Goal: Task Accomplishment & Management: Complete application form

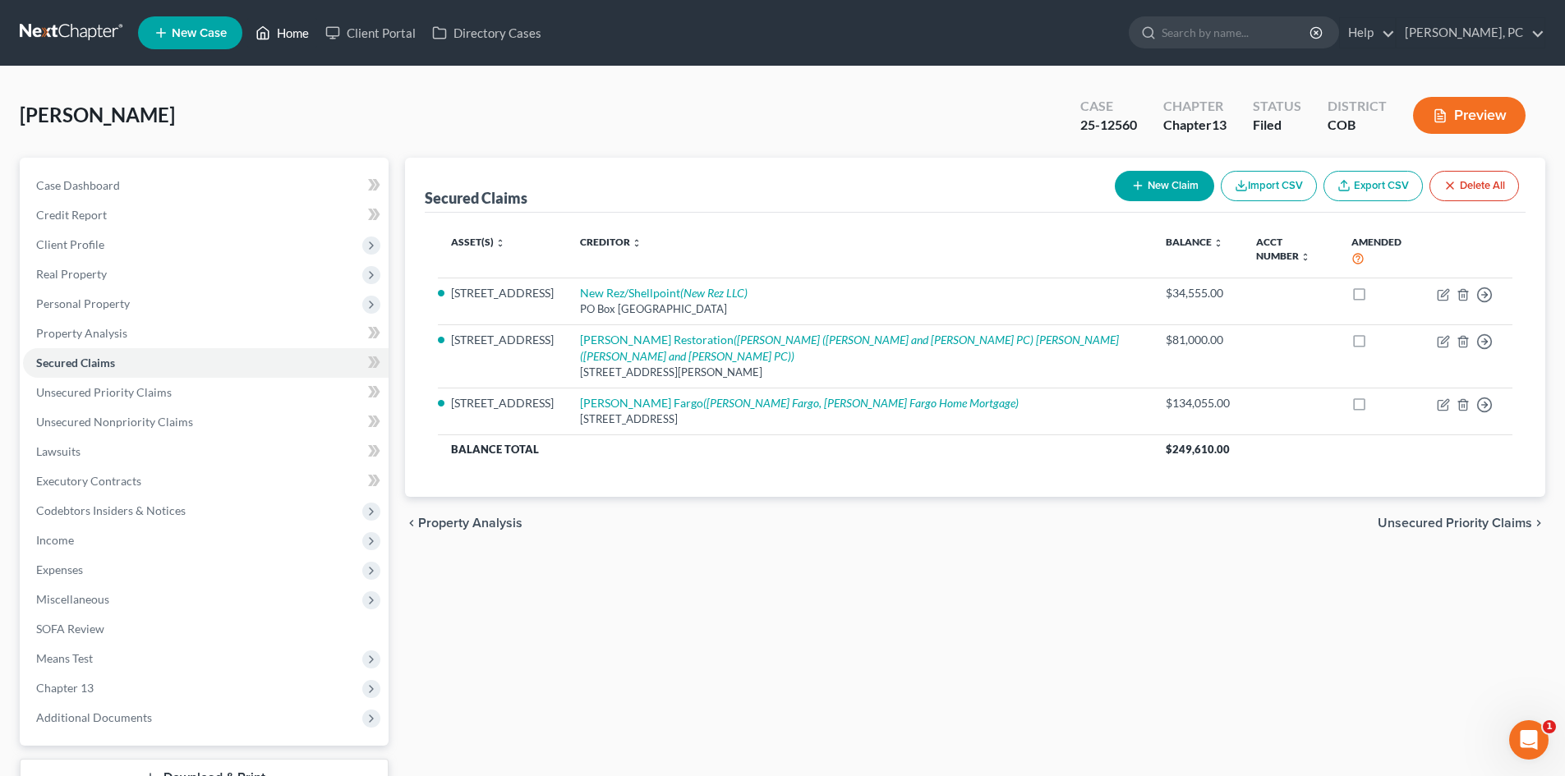
click at [297, 30] on link "Home" at bounding box center [282, 33] width 70 height 30
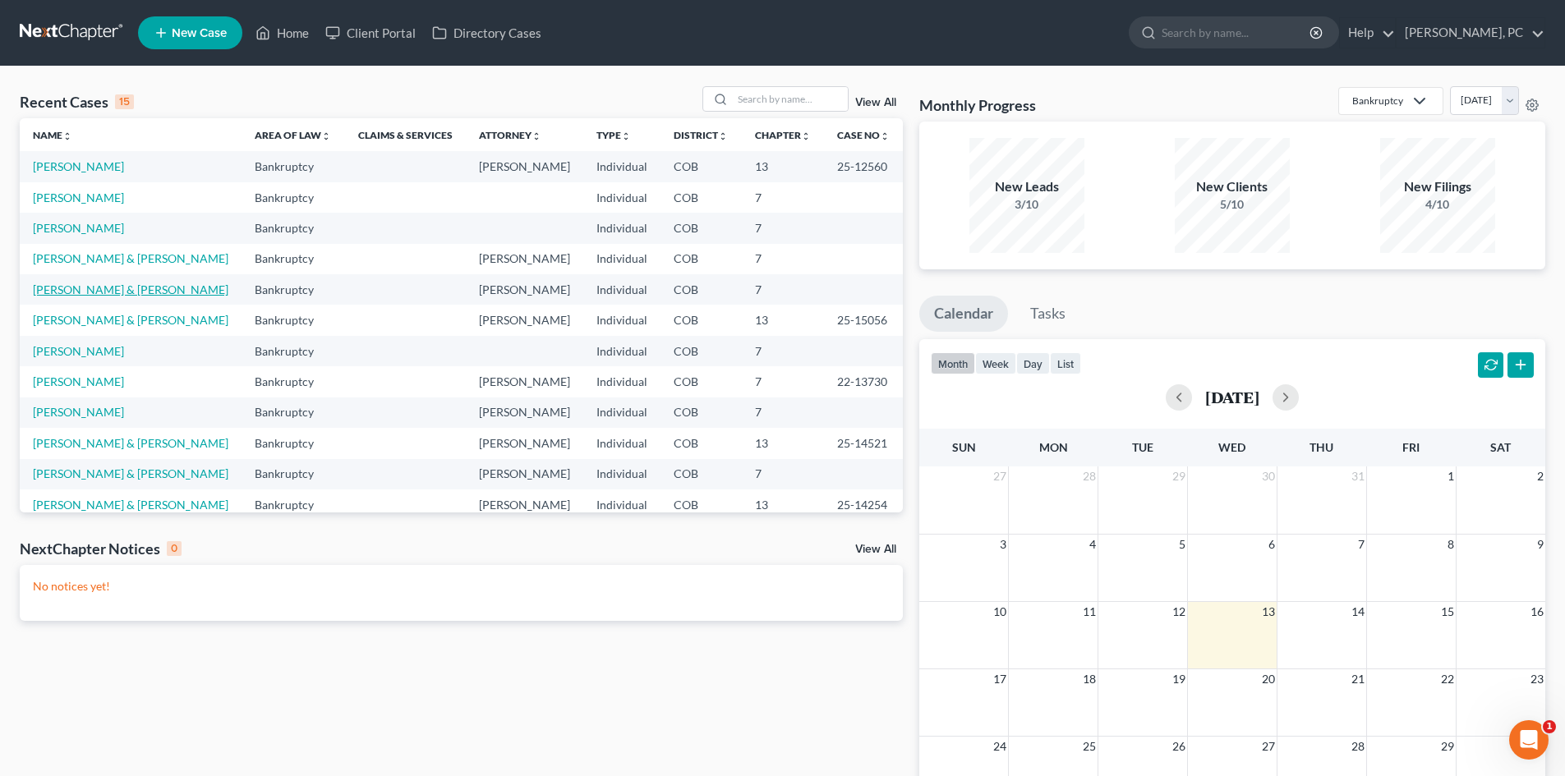
click at [99, 286] on link "[PERSON_NAME] & [PERSON_NAME]" at bounding box center [130, 290] width 195 height 14
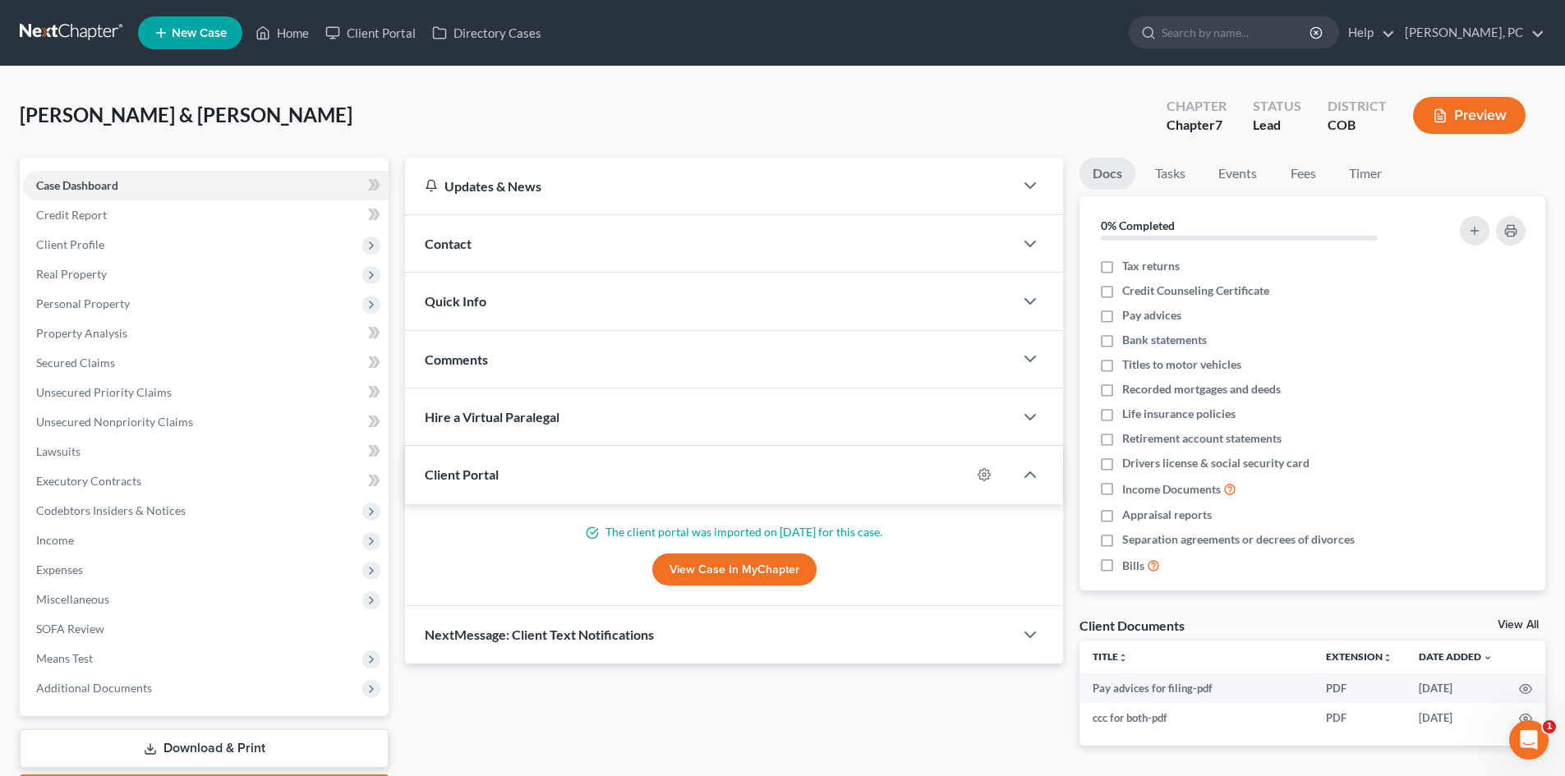
click at [395, 275] on div "Case Dashboard Payments Invoices Payments Payments Credit Report Client Profile" at bounding box center [203, 484] width 385 height 653
click at [300, 30] on link "Home" at bounding box center [282, 33] width 70 height 30
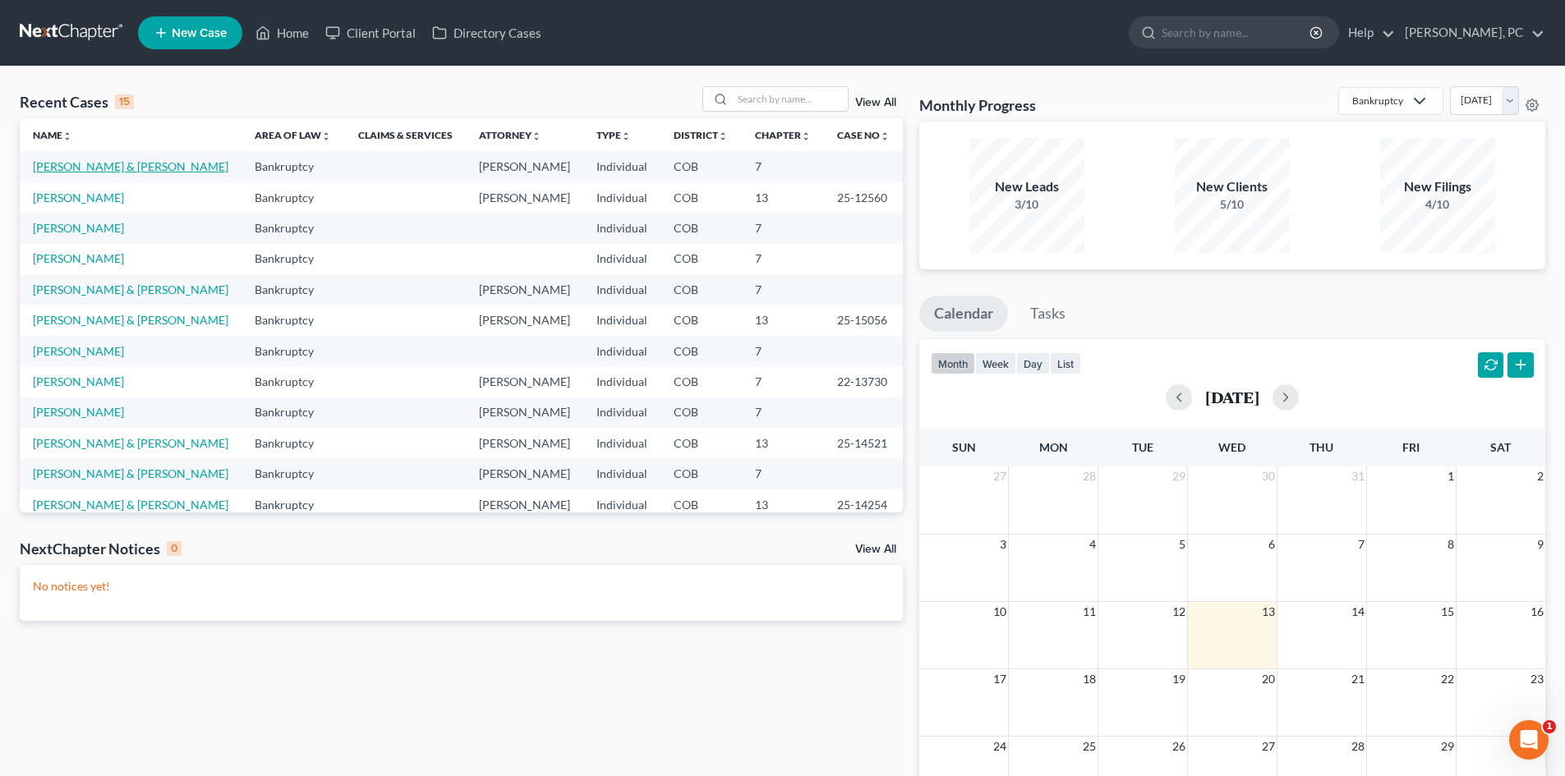
click at [91, 164] on link "[PERSON_NAME] & [PERSON_NAME]" at bounding box center [130, 166] width 195 height 14
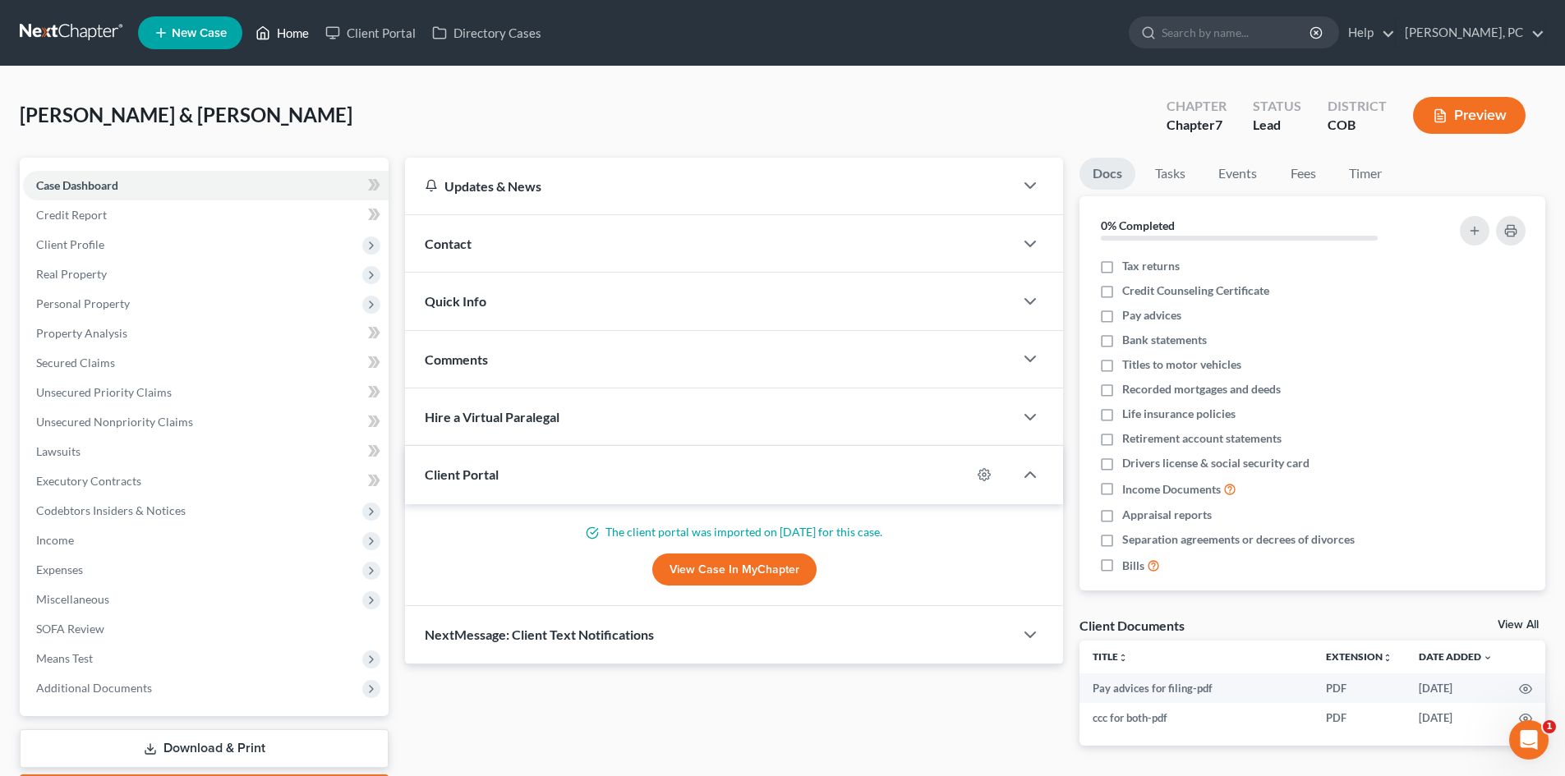
drag, startPoint x: 289, startPoint y: 30, endPoint x: 298, endPoint y: 87, distance: 58.2
click at [289, 30] on link "Home" at bounding box center [282, 33] width 70 height 30
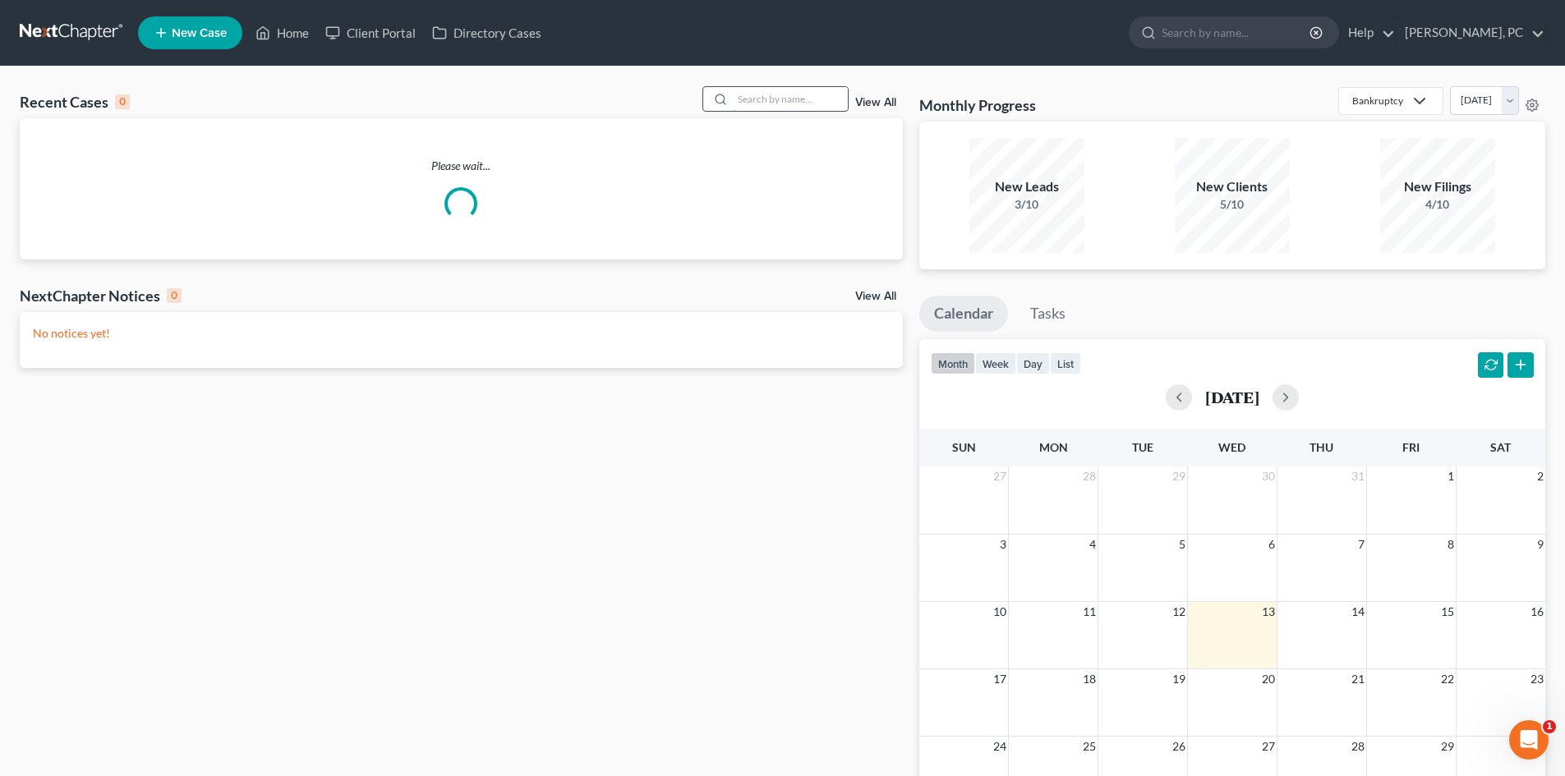
click at [747, 102] on input "search" at bounding box center [790, 99] width 115 height 24
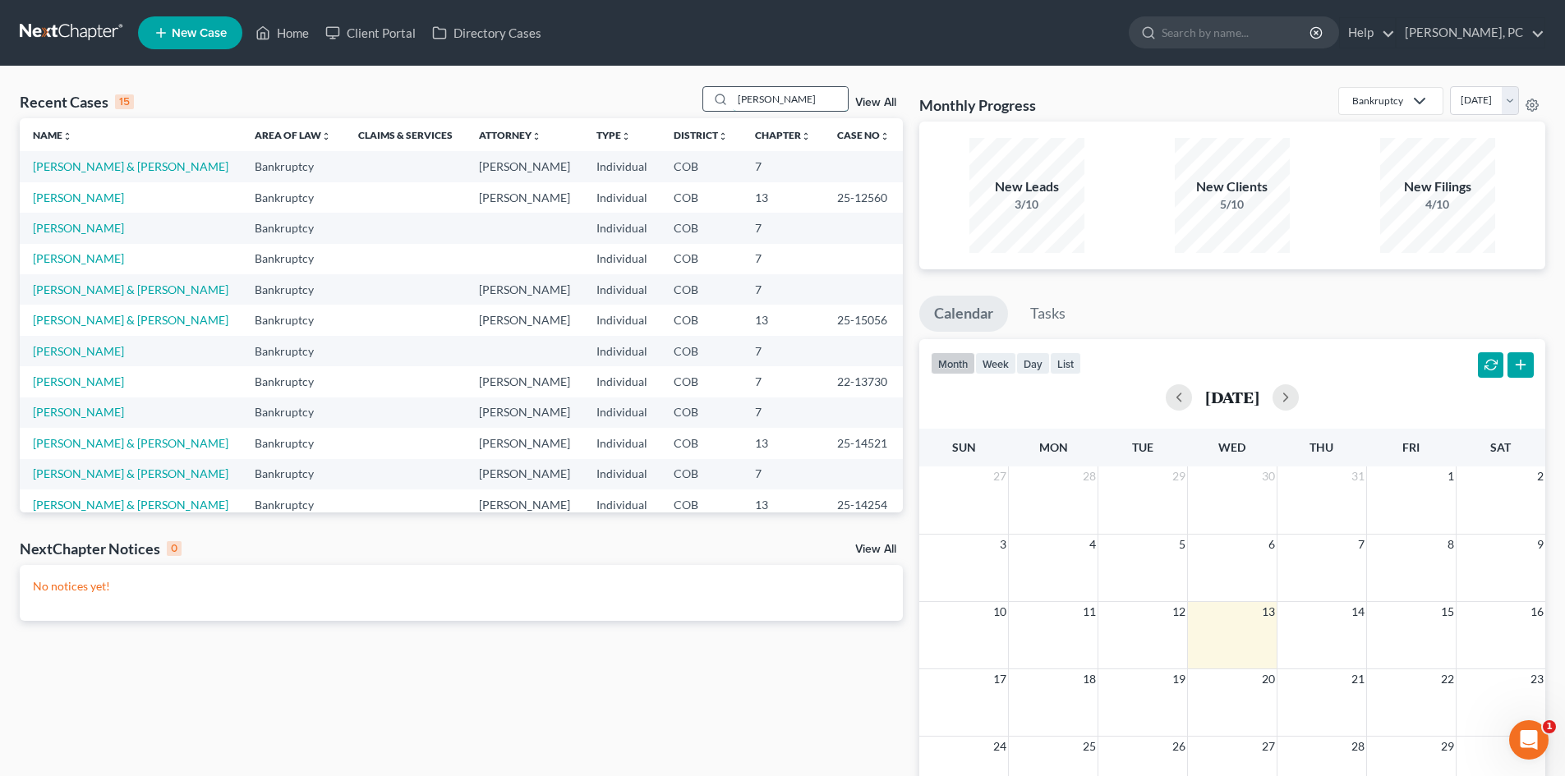
type input "shivers"
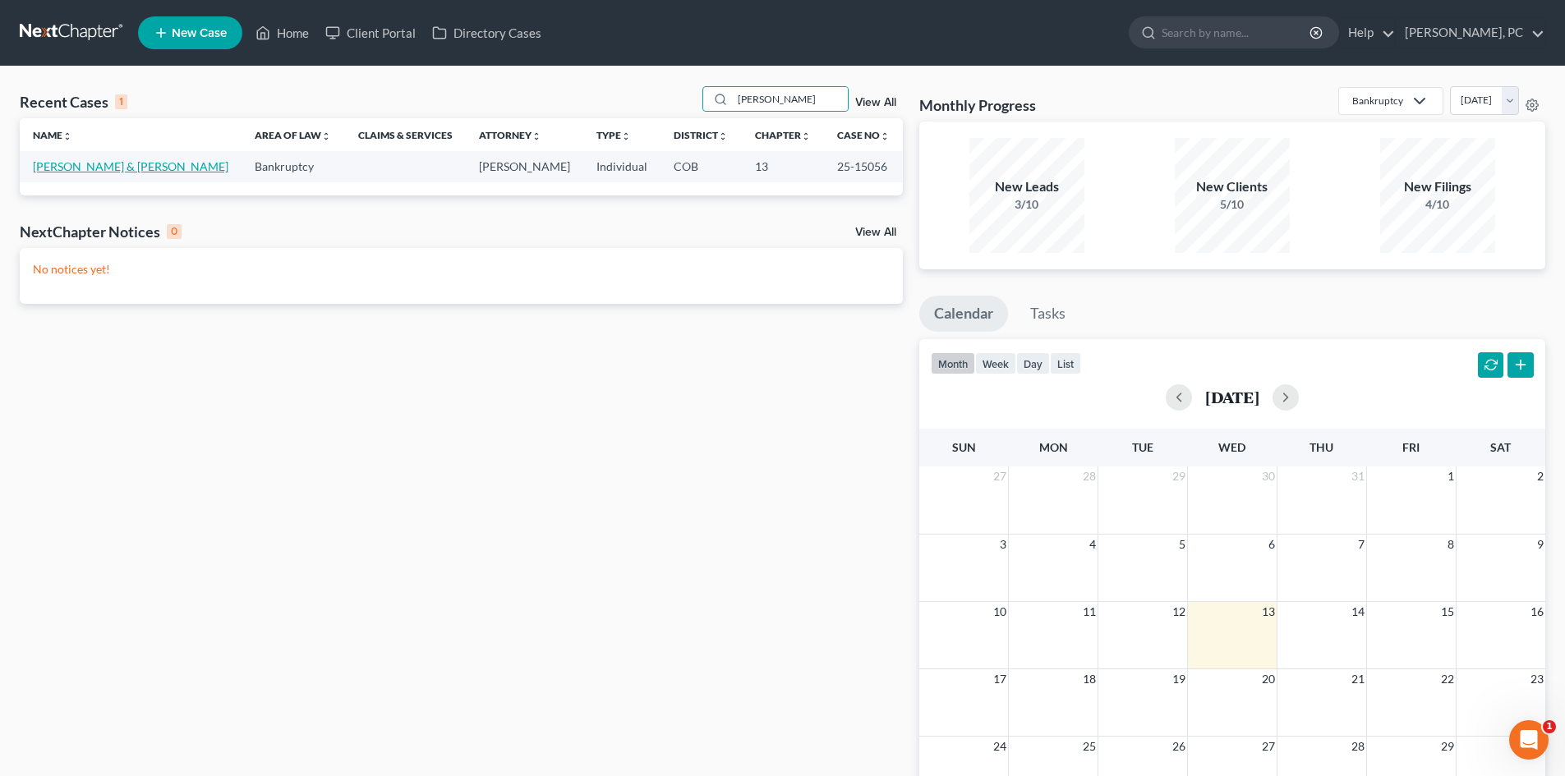
click at [131, 165] on link "[PERSON_NAME] & [PERSON_NAME]" at bounding box center [130, 166] width 195 height 14
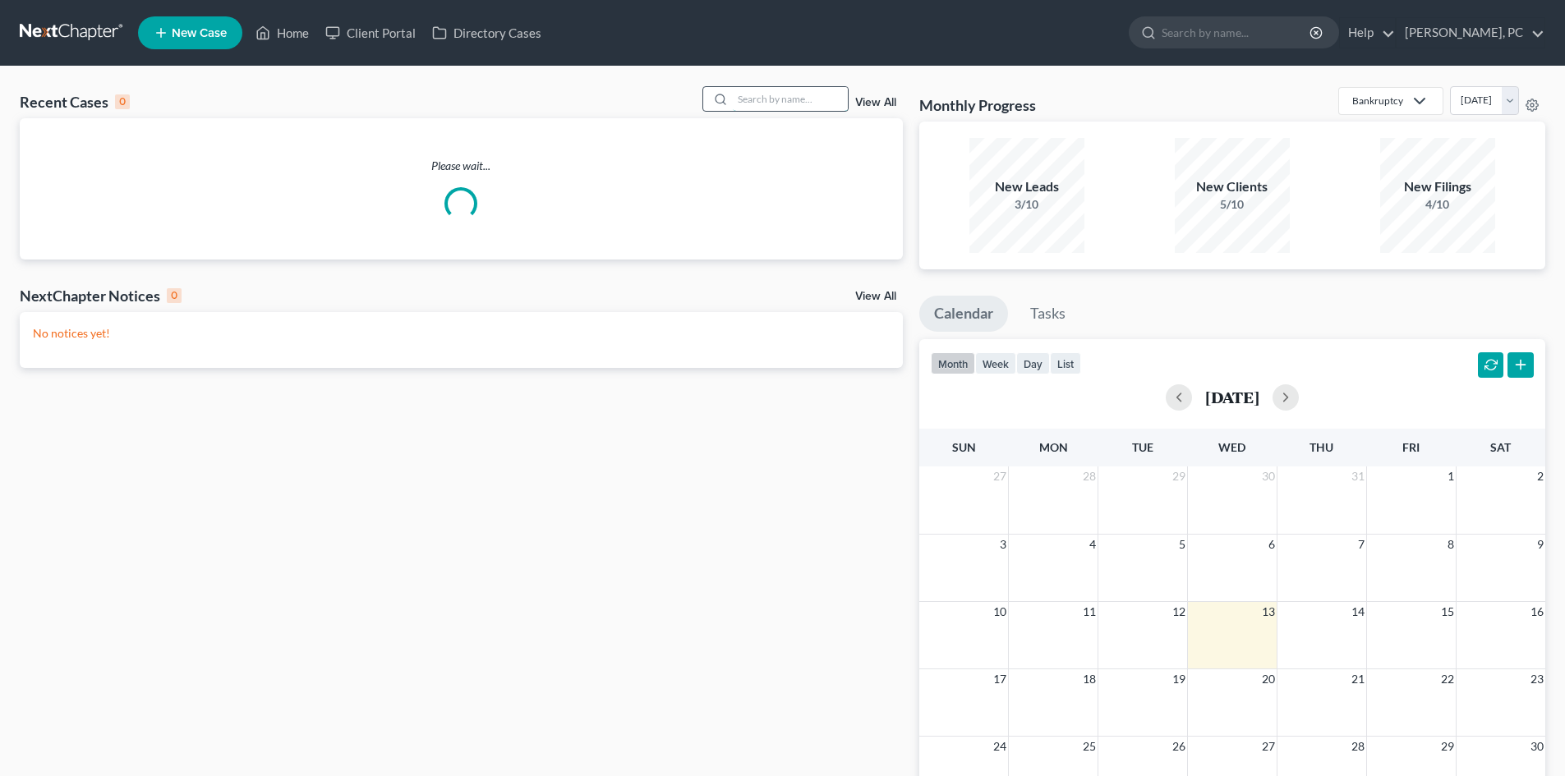
click at [778, 109] on input "search" at bounding box center [790, 99] width 115 height 24
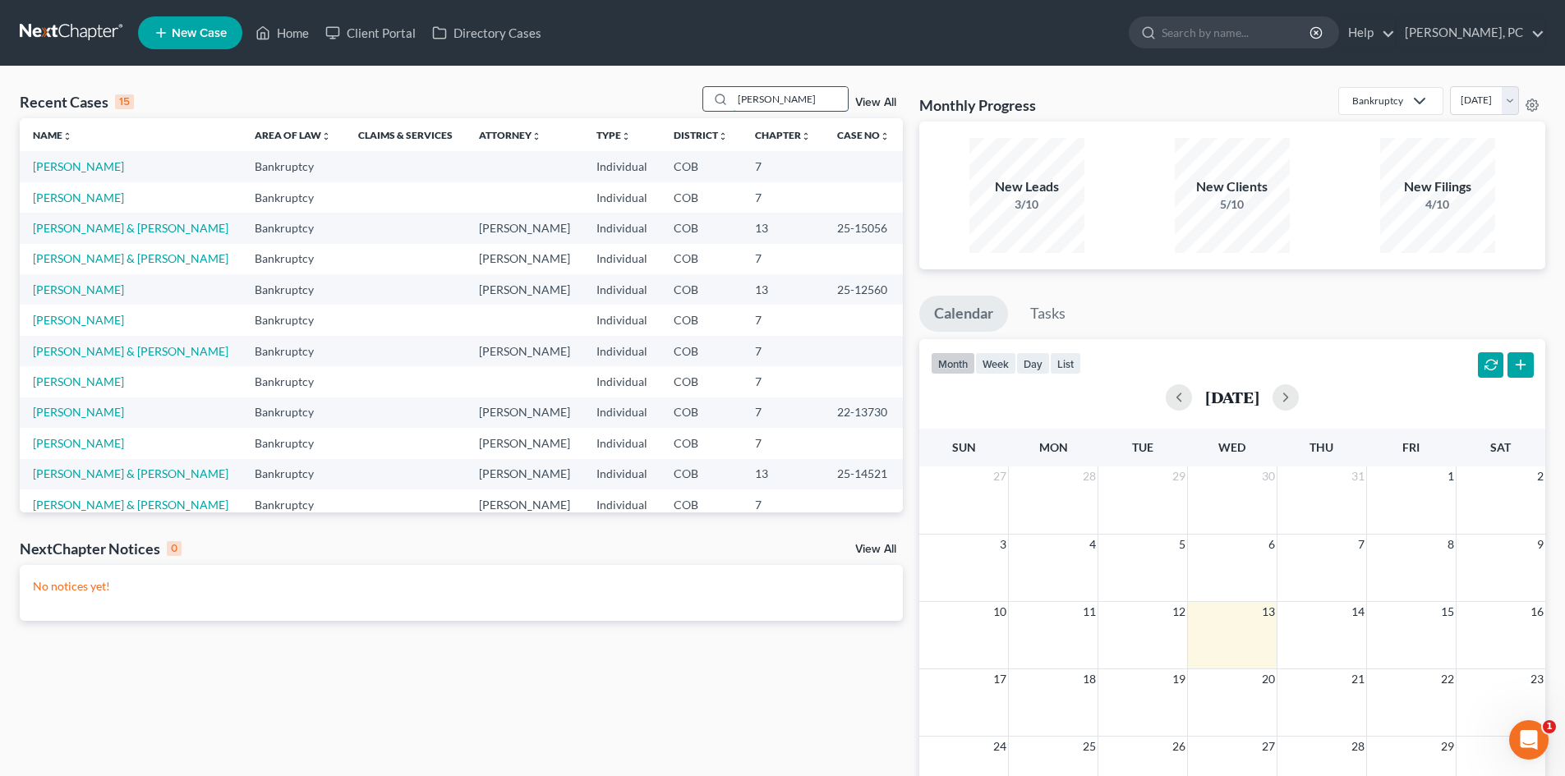
type input "[PERSON_NAME]"
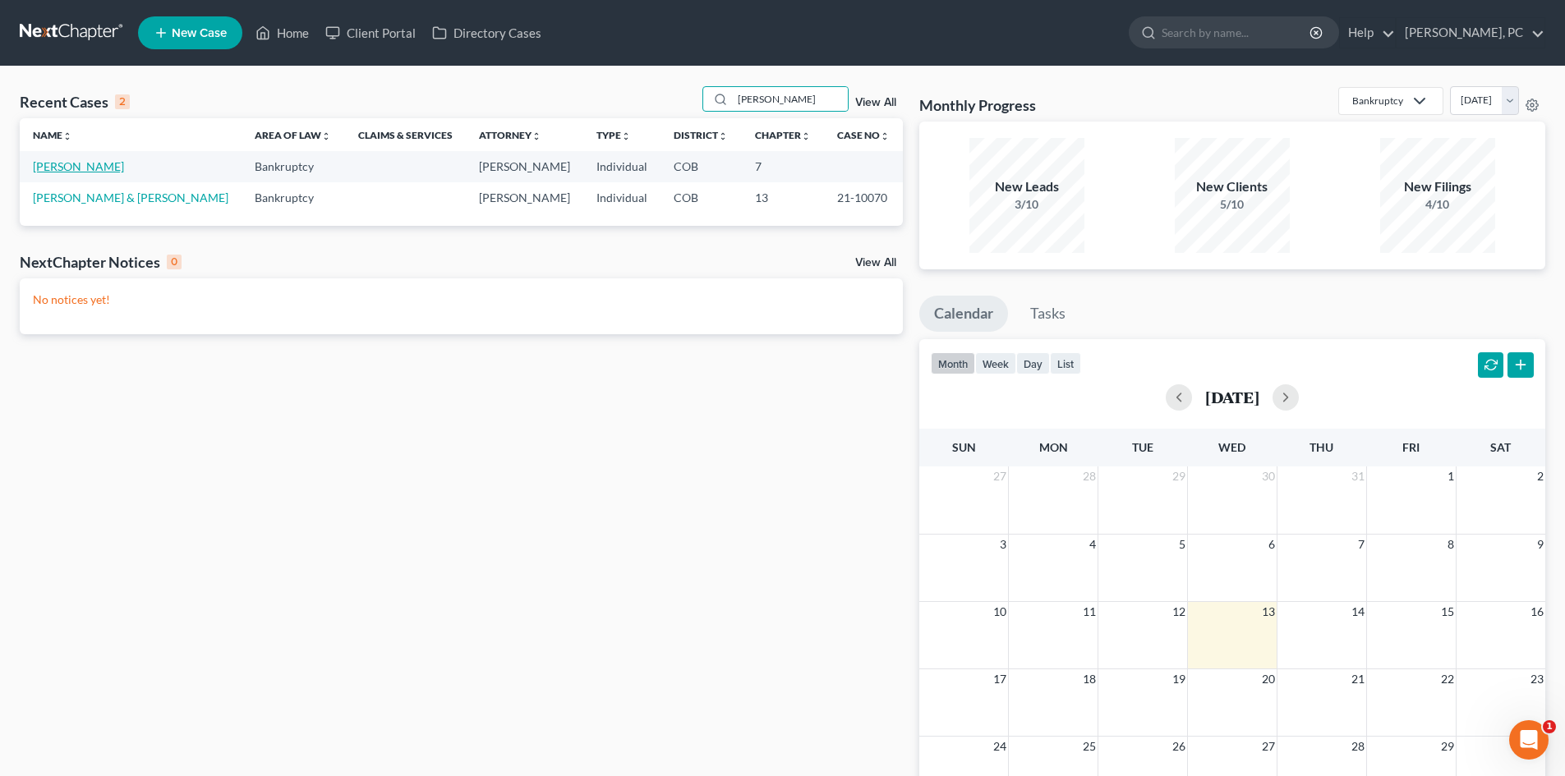
click at [76, 168] on link "[PERSON_NAME]" at bounding box center [78, 166] width 91 height 14
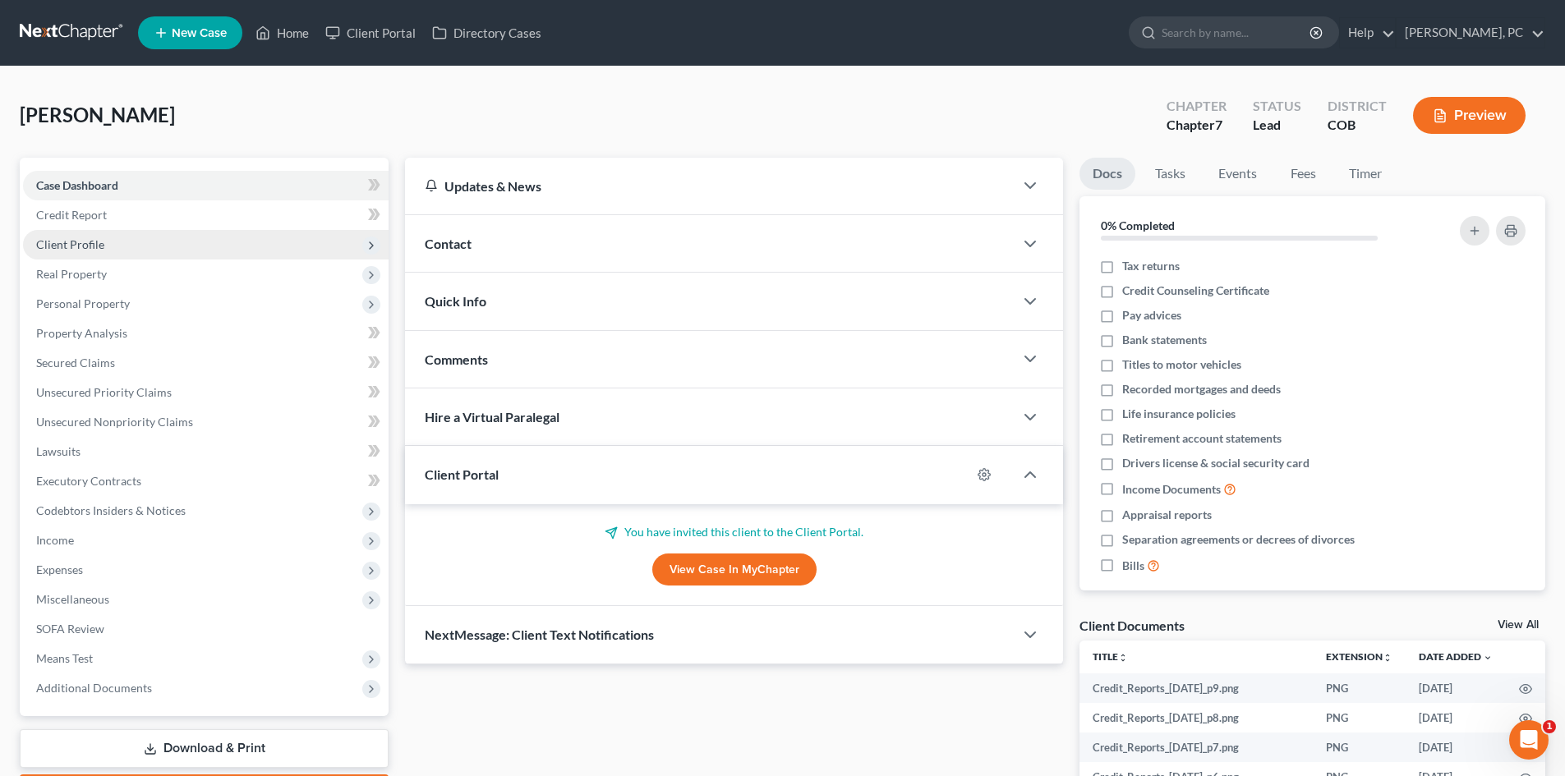
click at [90, 245] on span "Client Profile" at bounding box center [70, 244] width 68 height 14
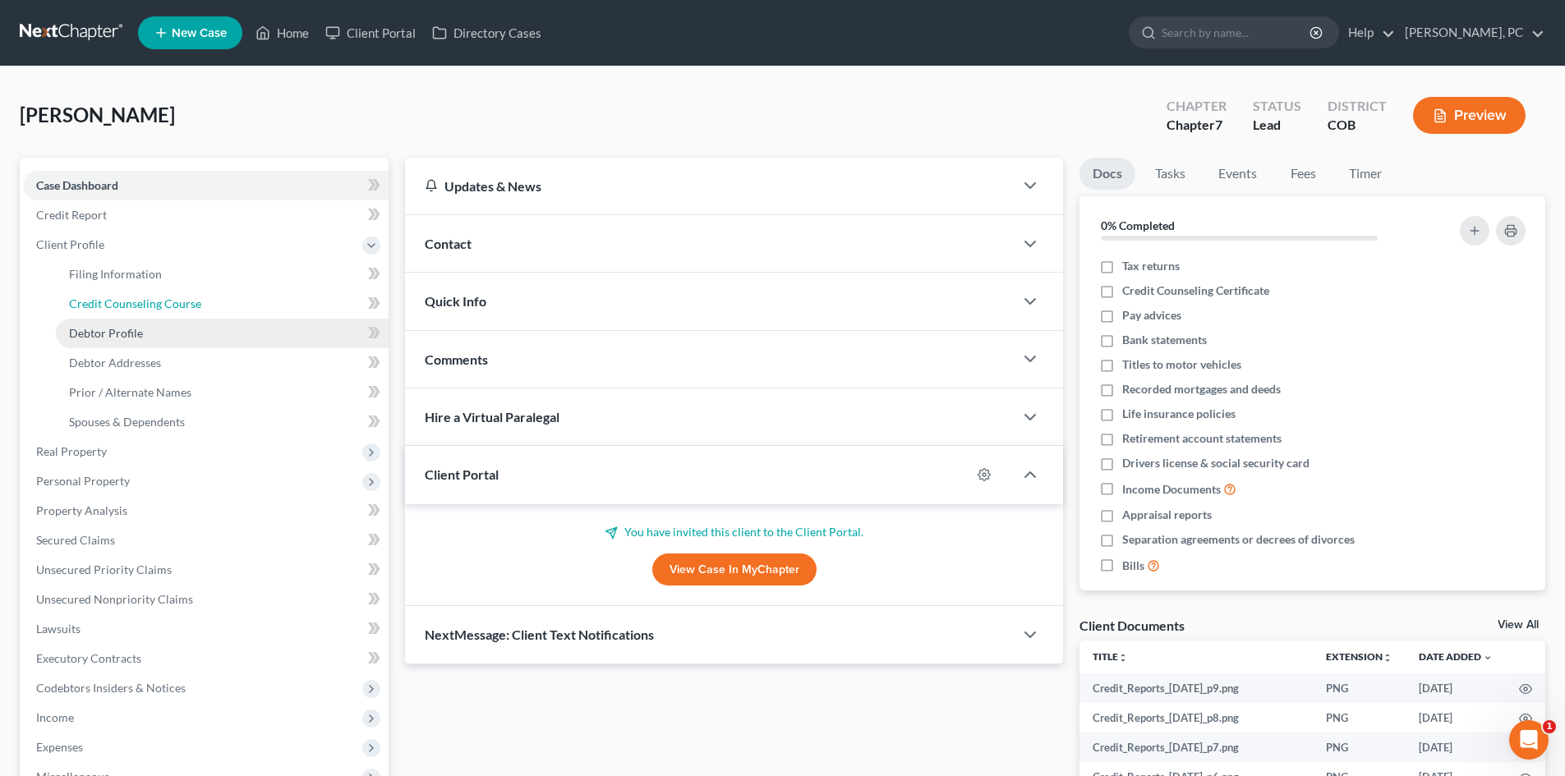
click at [122, 306] on span "Credit Counseling Course" at bounding box center [135, 304] width 132 height 14
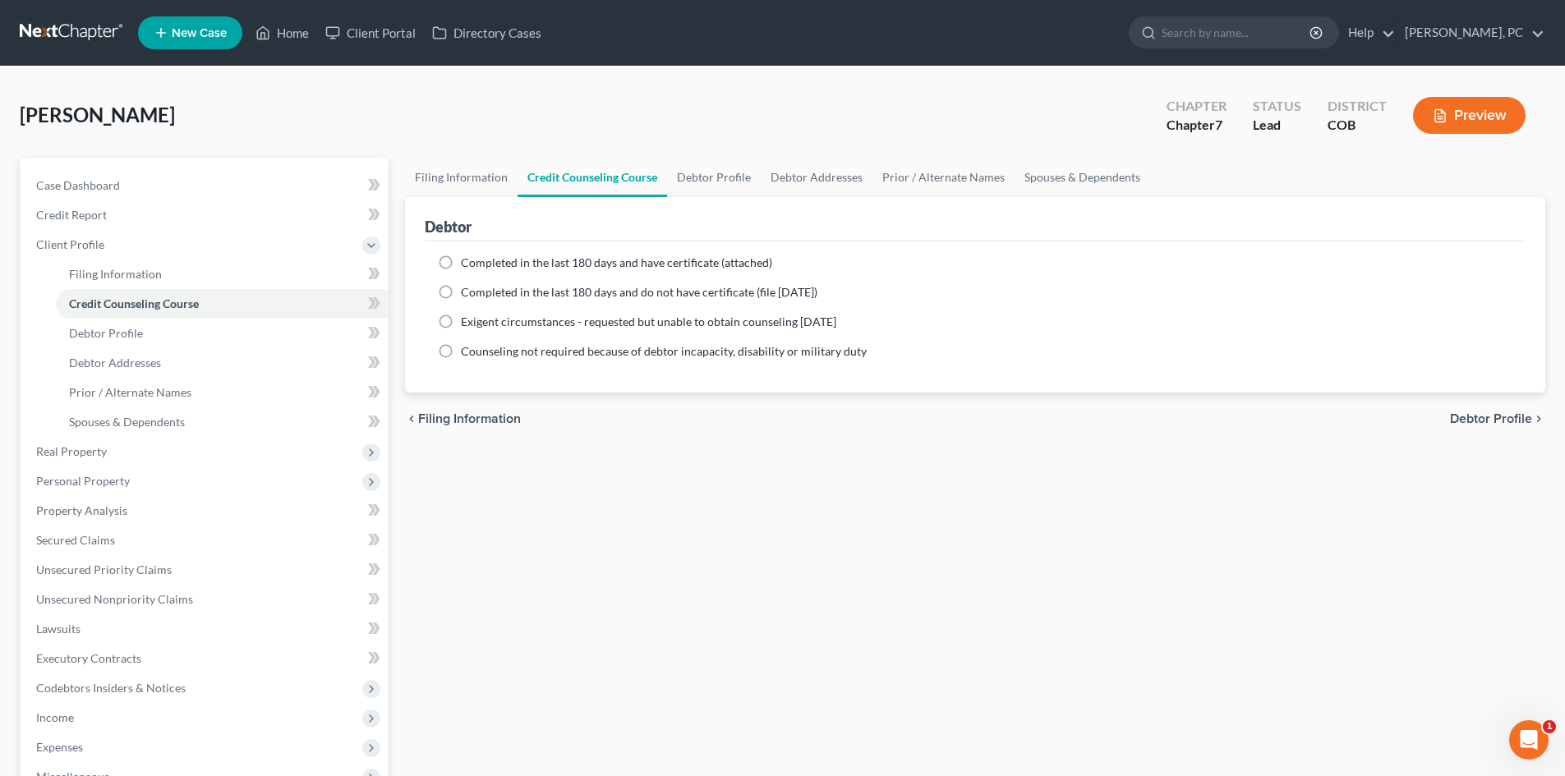
click at [461, 264] on label "Completed in the last 180 days and have certificate (attached)" at bounding box center [616, 263] width 311 height 16
click at [467, 264] on input "Completed in the last 180 days and have certificate (attached)" at bounding box center [472, 260] width 11 height 11
radio input "true"
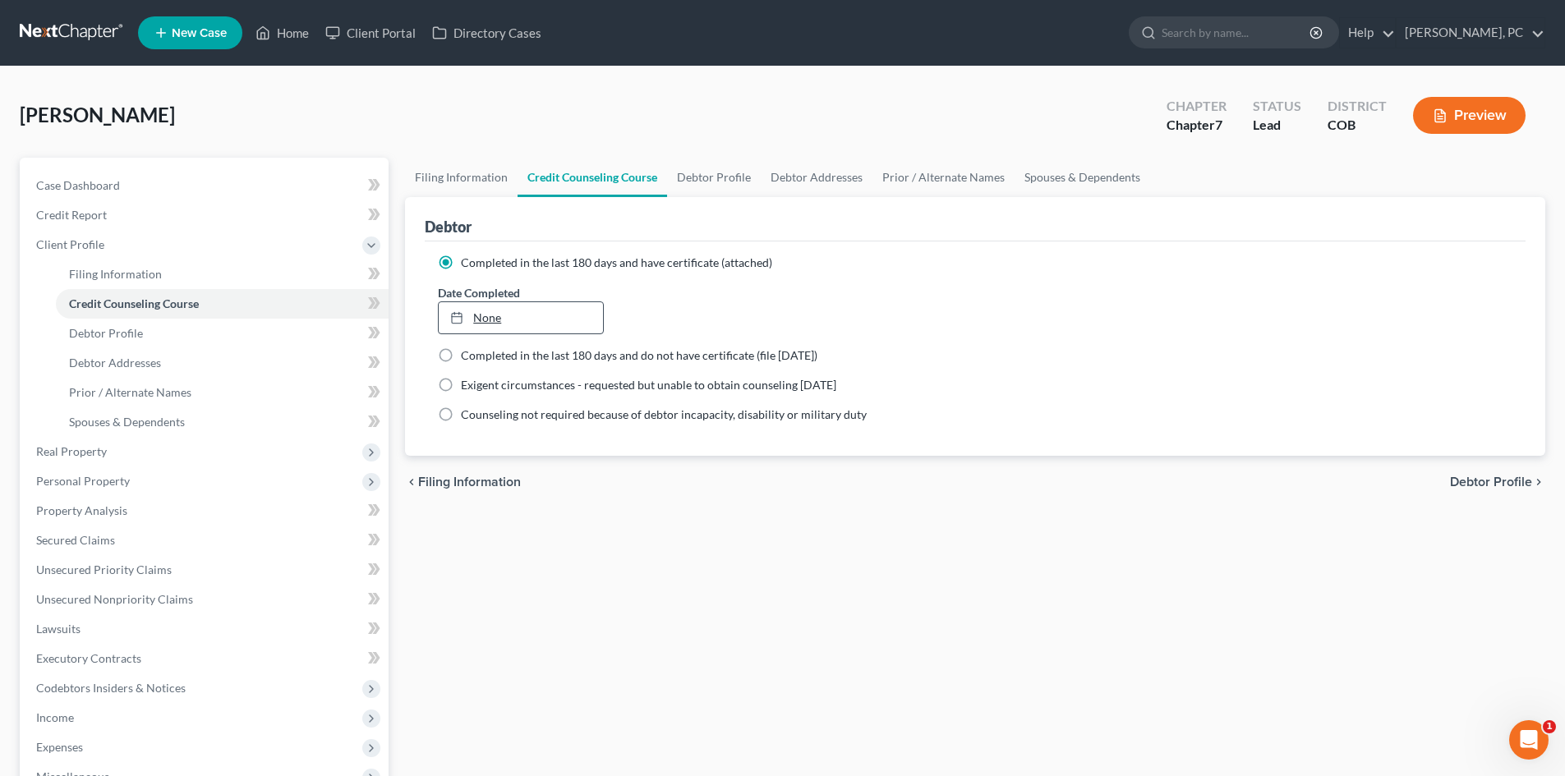
click at [485, 314] on link "None" at bounding box center [520, 317] width 163 height 31
type input "[DATE]"
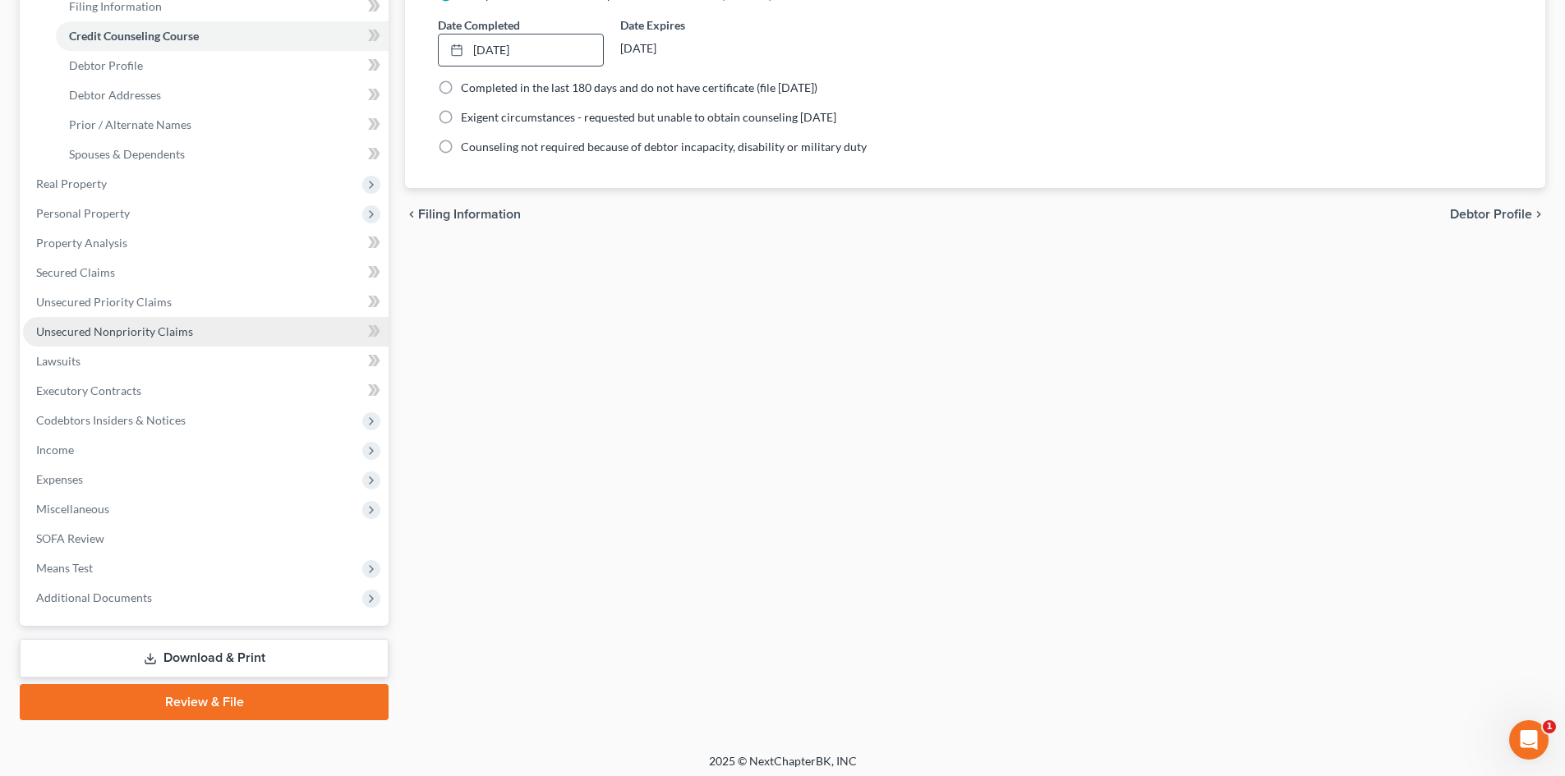
scroll to position [274, 0]
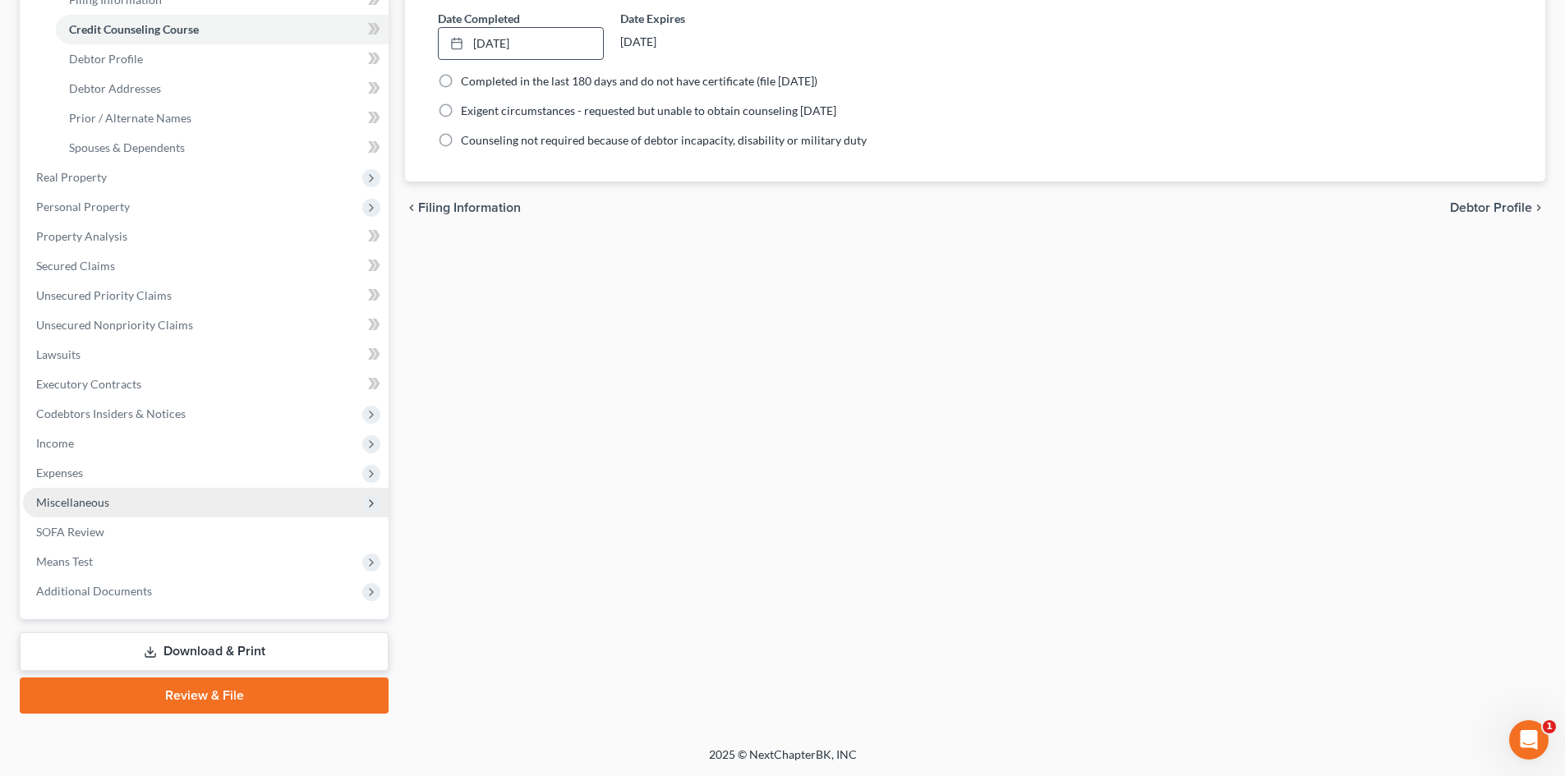
click at [106, 499] on span "Miscellaneous" at bounding box center [72, 502] width 73 height 14
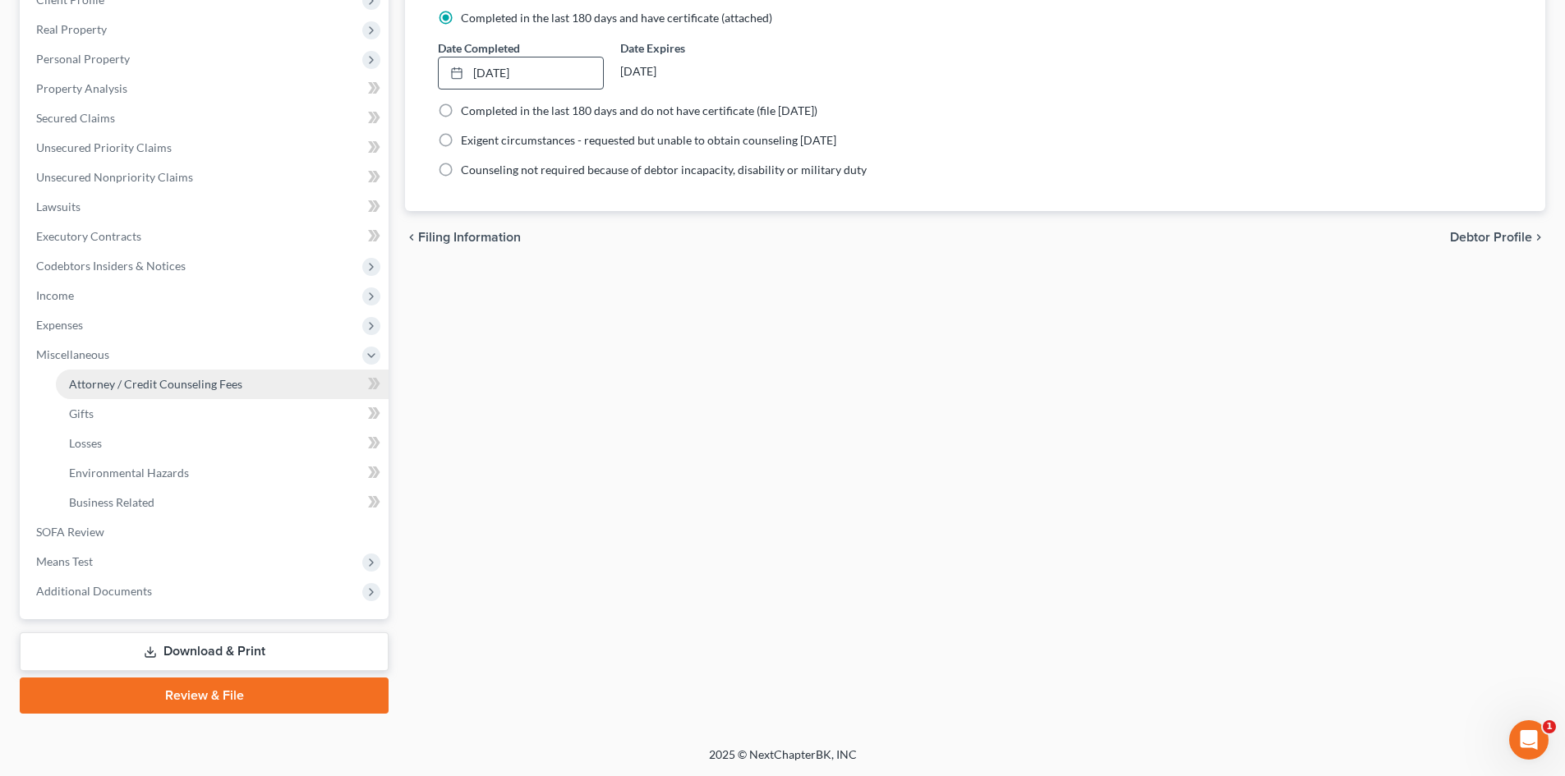
click at [163, 379] on span "Attorney / Credit Counseling Fees" at bounding box center [155, 384] width 173 height 14
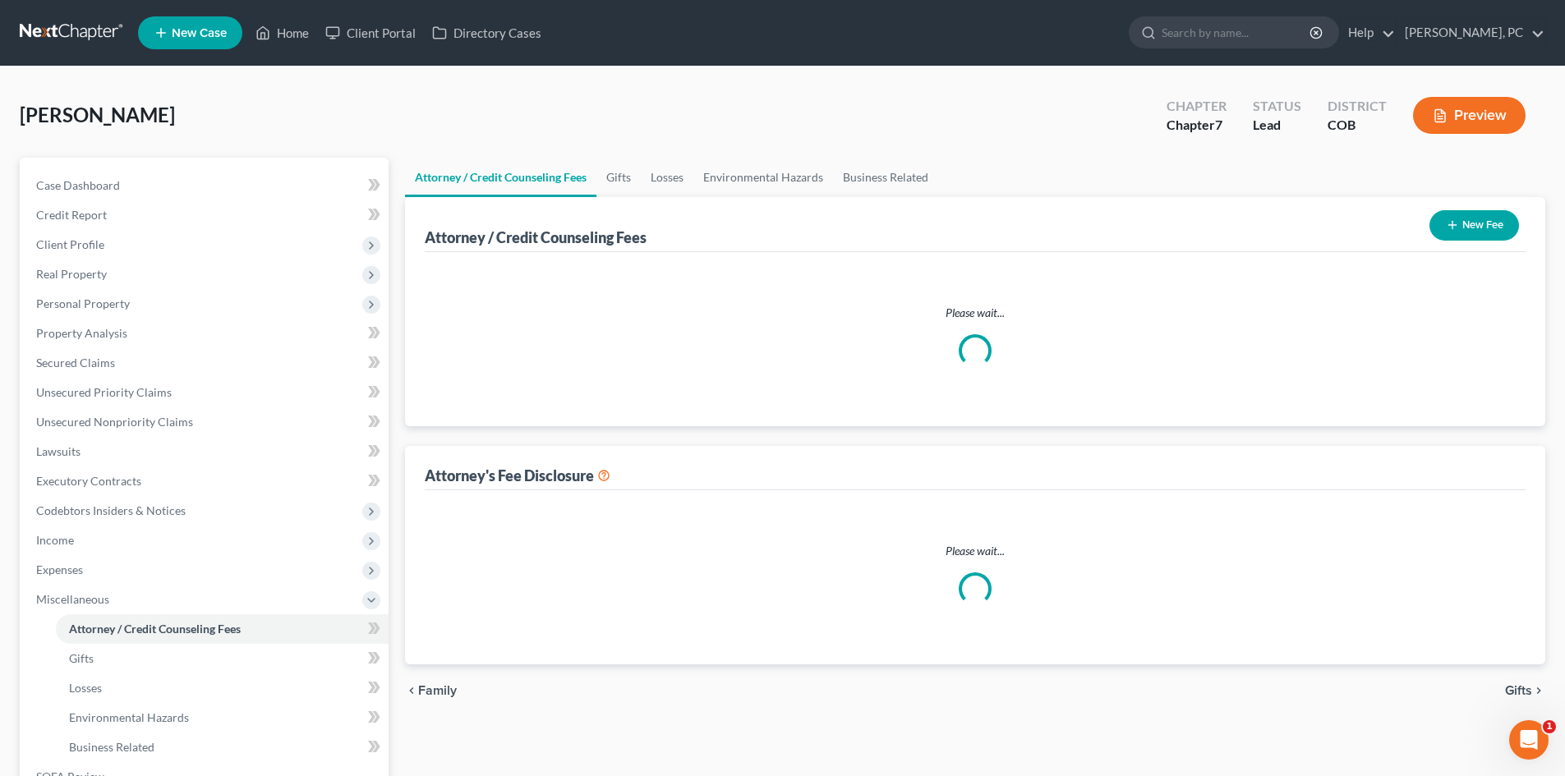
select select "0"
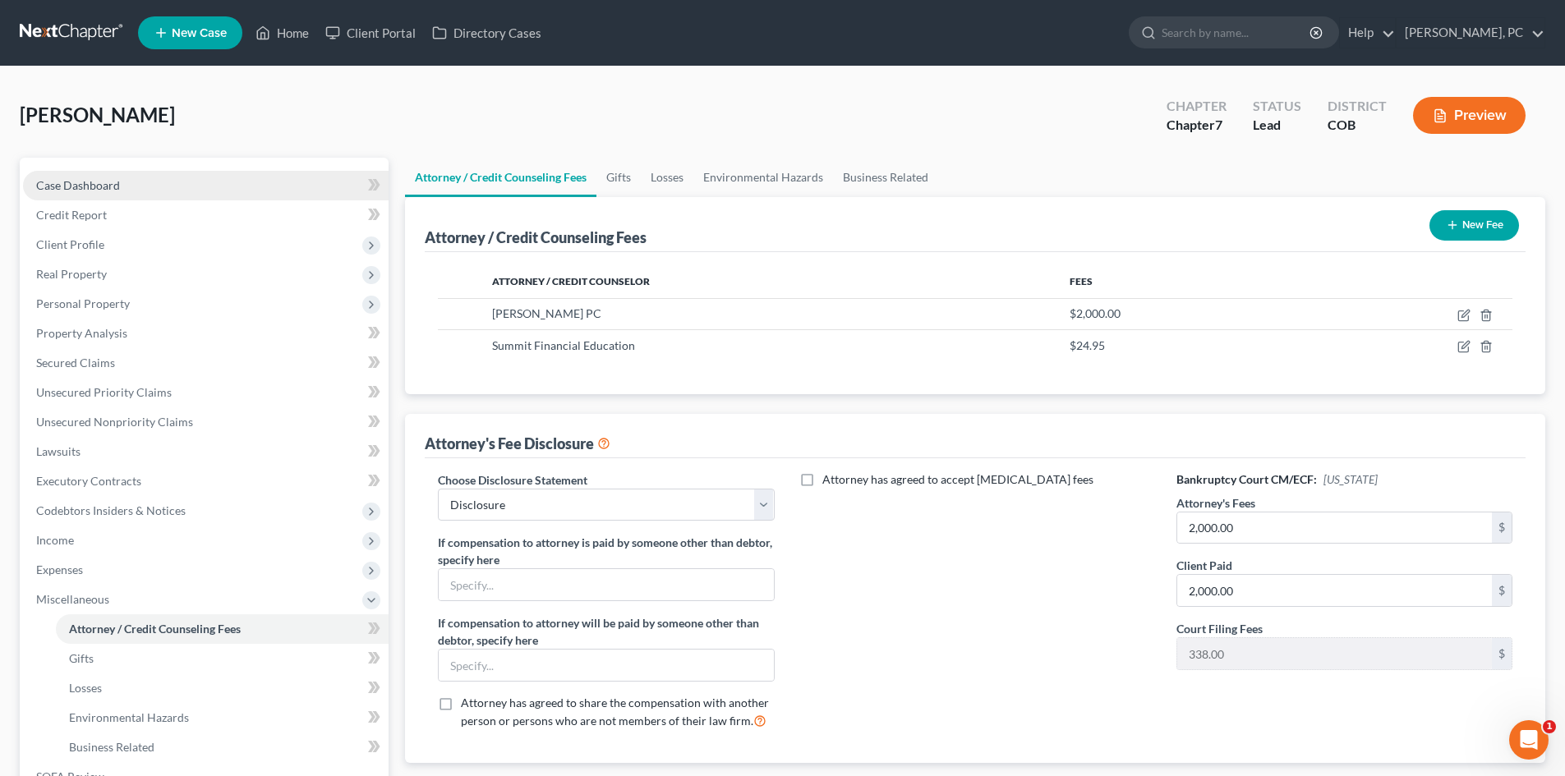
click at [98, 178] on span "Case Dashboard" at bounding box center [78, 185] width 84 height 14
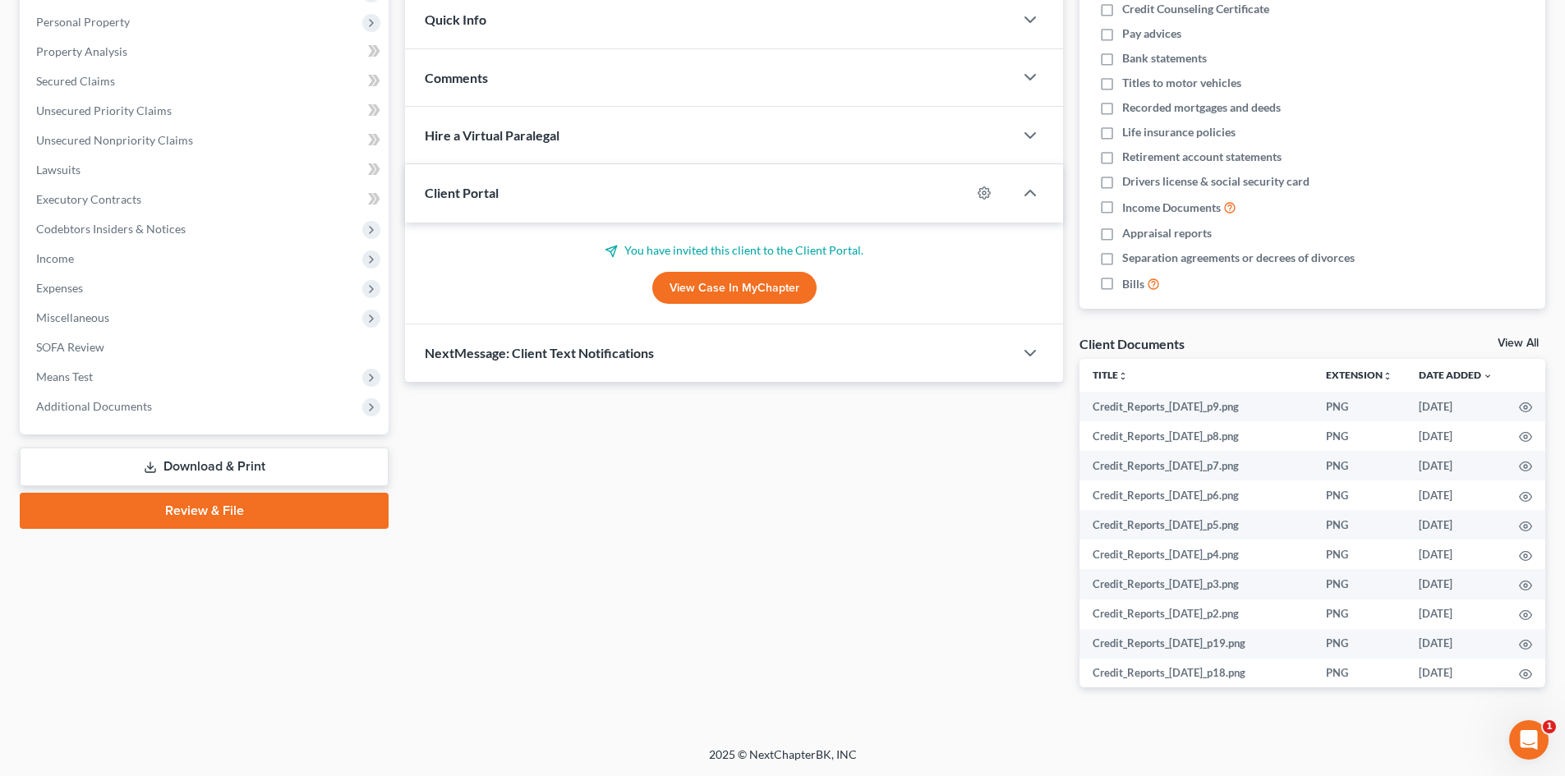
click at [1524, 339] on link "View All" at bounding box center [1517, 343] width 41 height 11
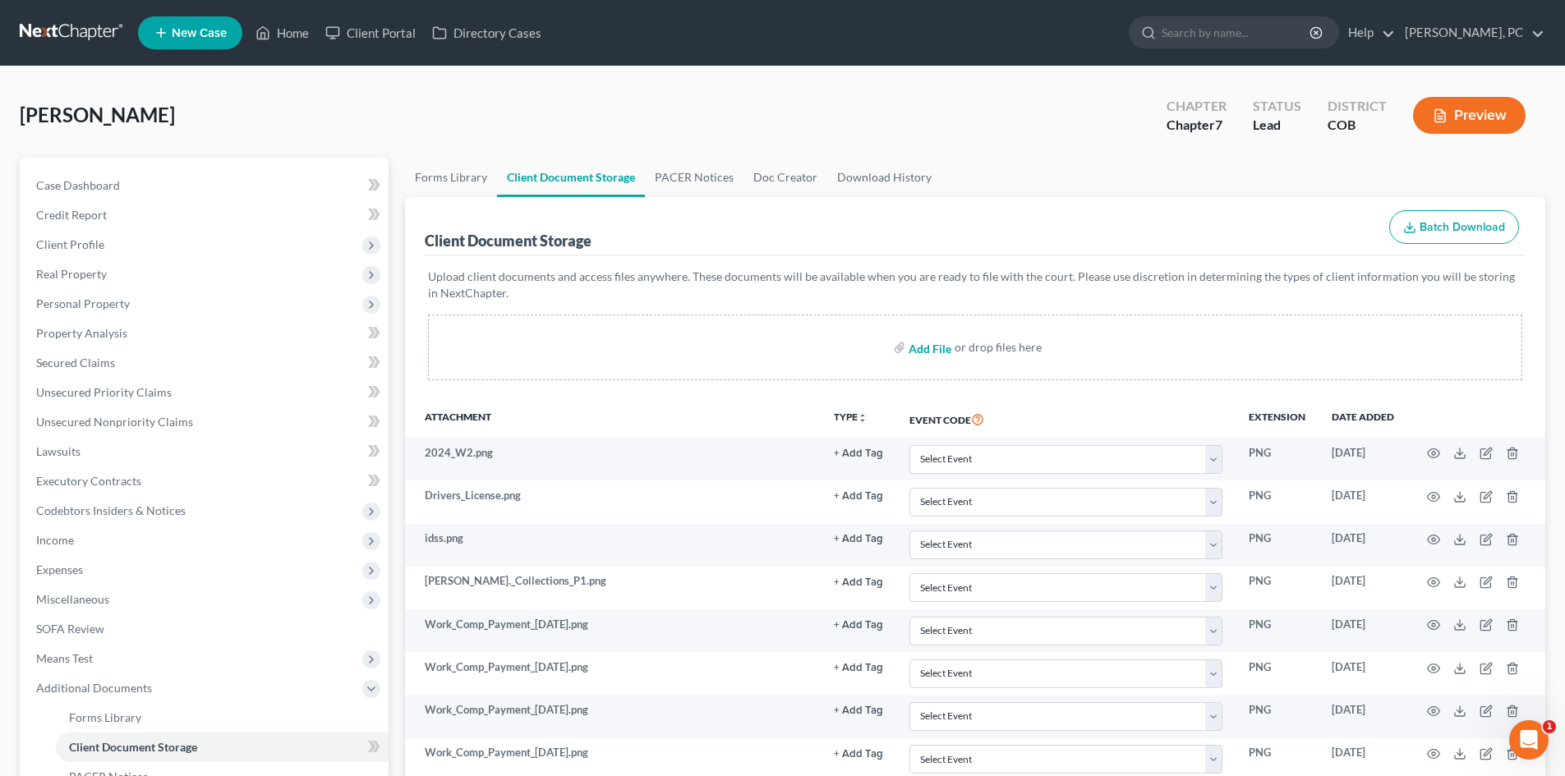
click at [929, 348] on input "file" at bounding box center [927, 348] width 39 height 30
type input "C:\fakepath\ccc.pdf"
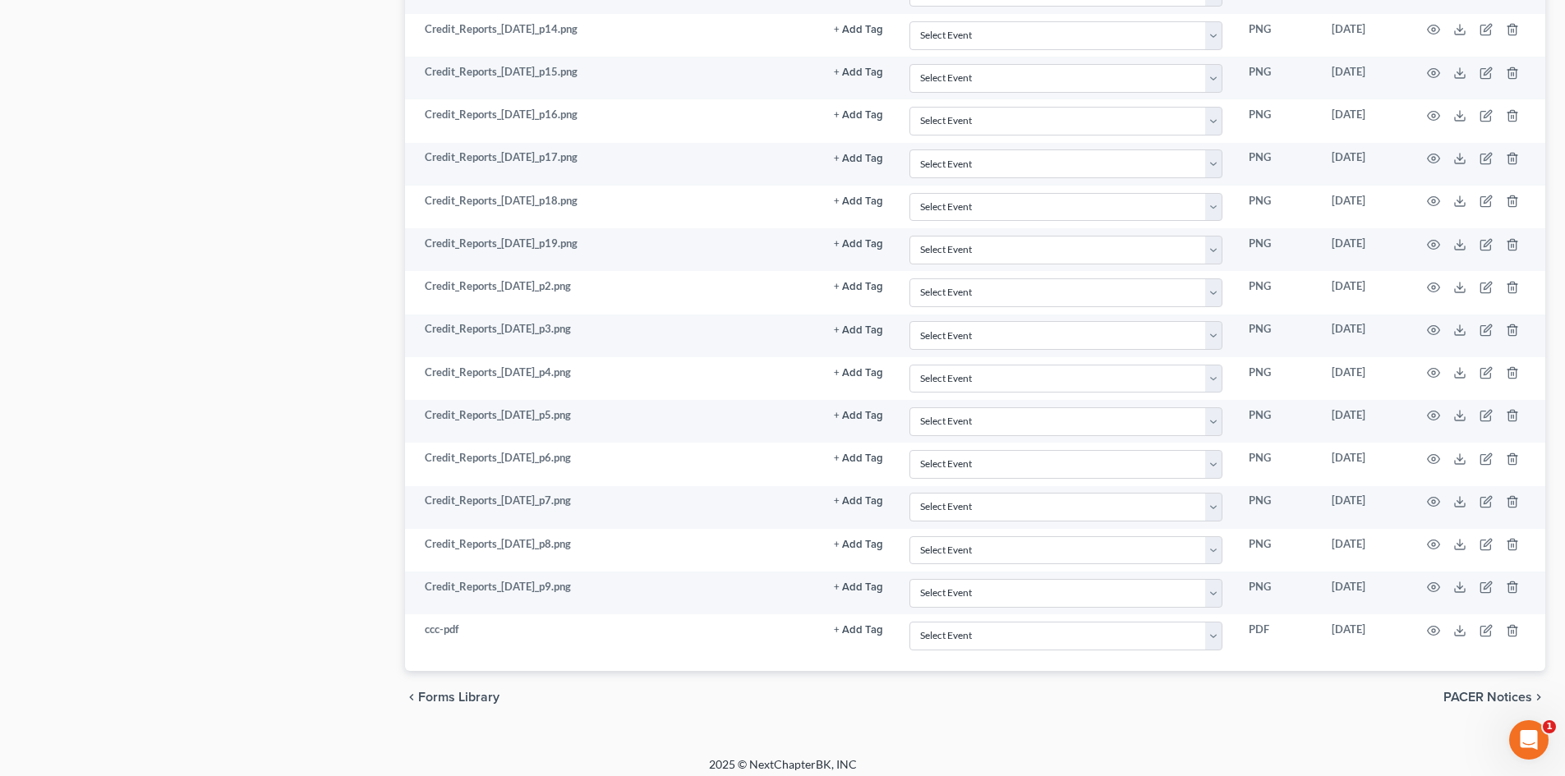
scroll to position [1335, 0]
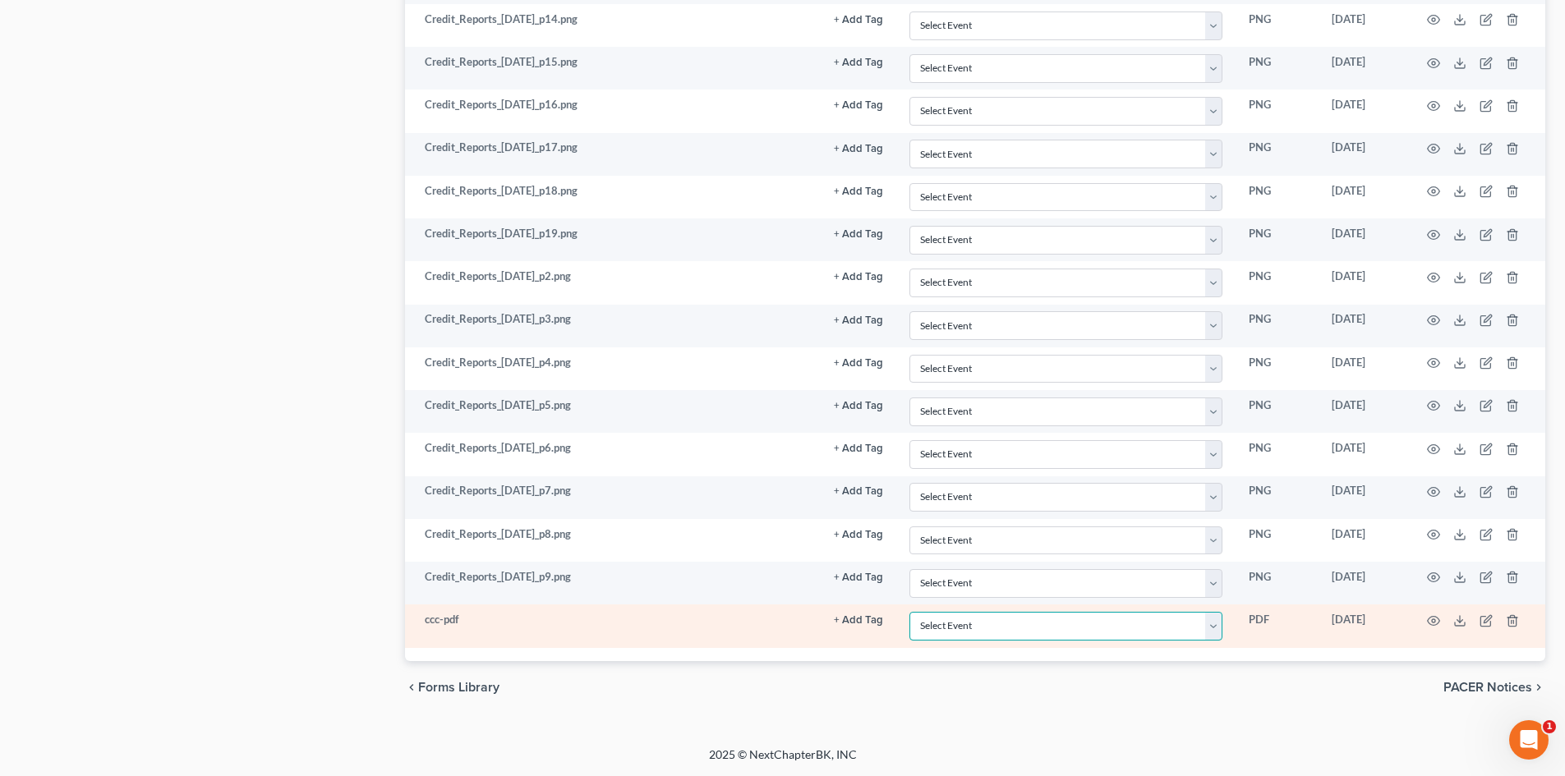
click at [990, 632] on select "Select Event 1009-1.1 Notice of Amendments 20 Largest Unsecured Creditors Amend…" at bounding box center [1065, 626] width 313 height 29
select select "5"
click at [909, 612] on select "Select Event 1009-1.1 Notice of Amendments 20 Largest Unsecured Creditors Amend…" at bounding box center [1065, 626] width 313 height 29
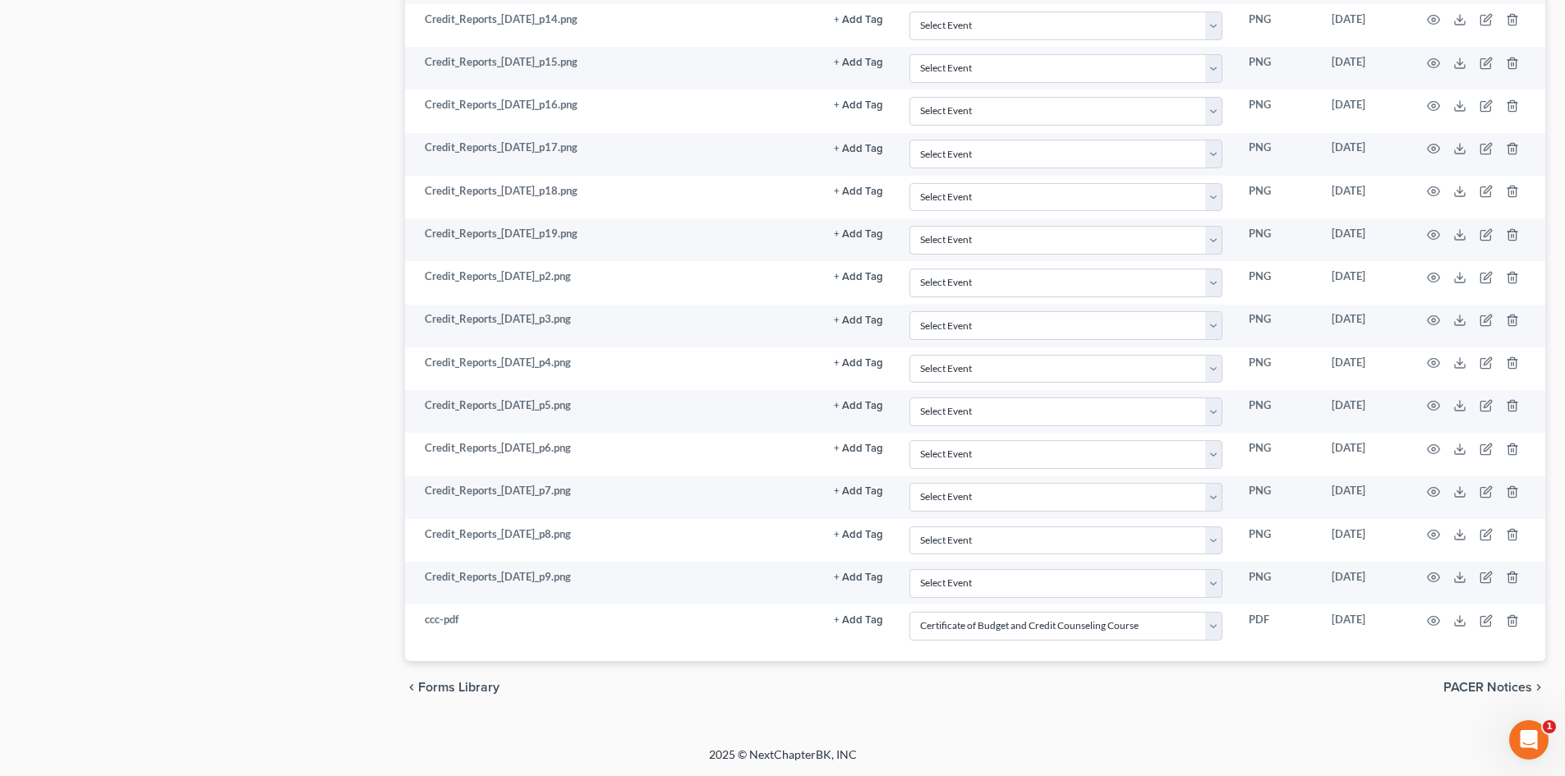
drag, startPoint x: 874, startPoint y: 706, endPoint x: 851, endPoint y: 727, distance: 31.4
click at [874, 705] on div "chevron_left Forms Library PACER Notices chevron_right" at bounding box center [975, 687] width 1140 height 53
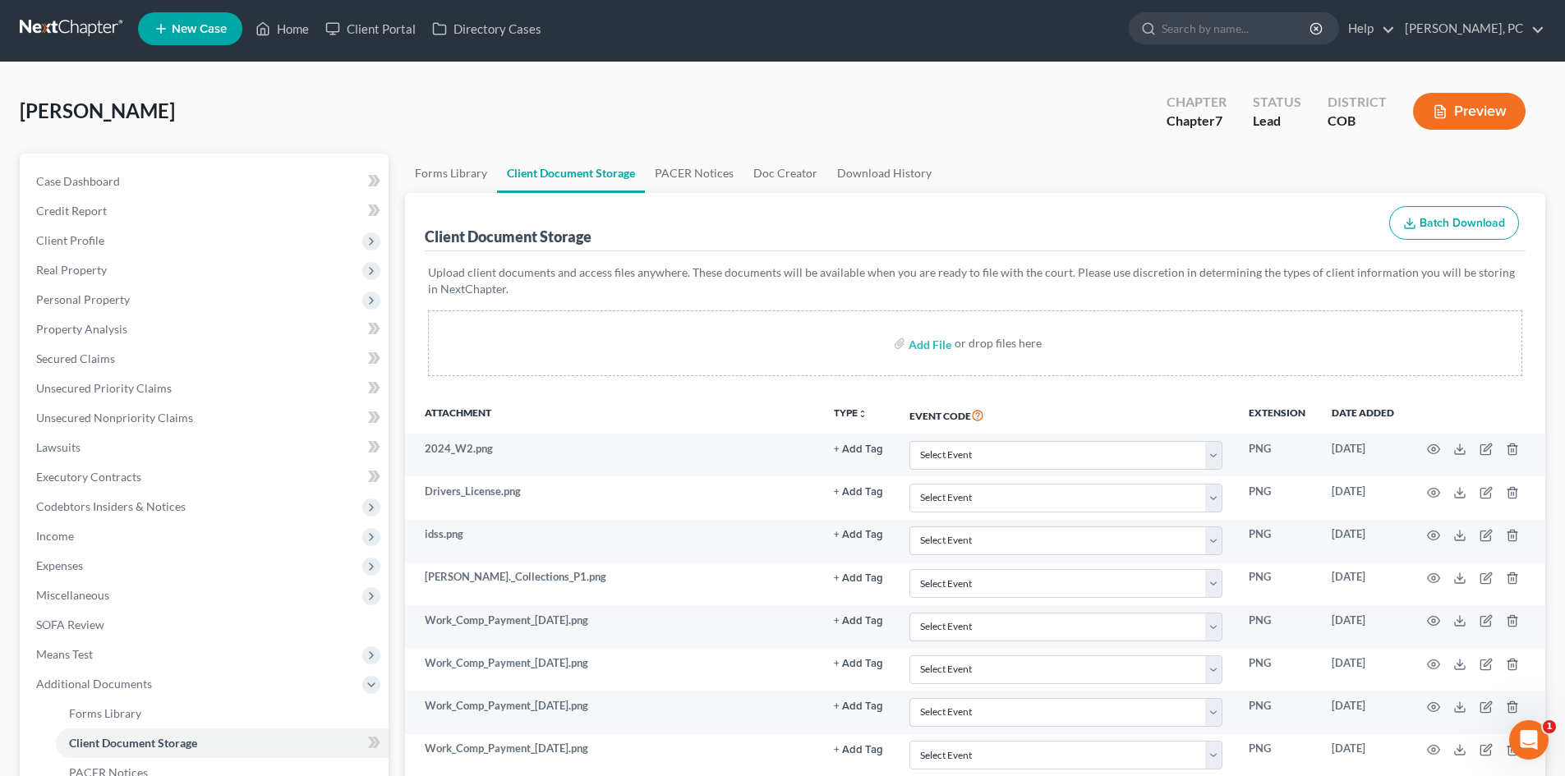
scroll to position [0, 0]
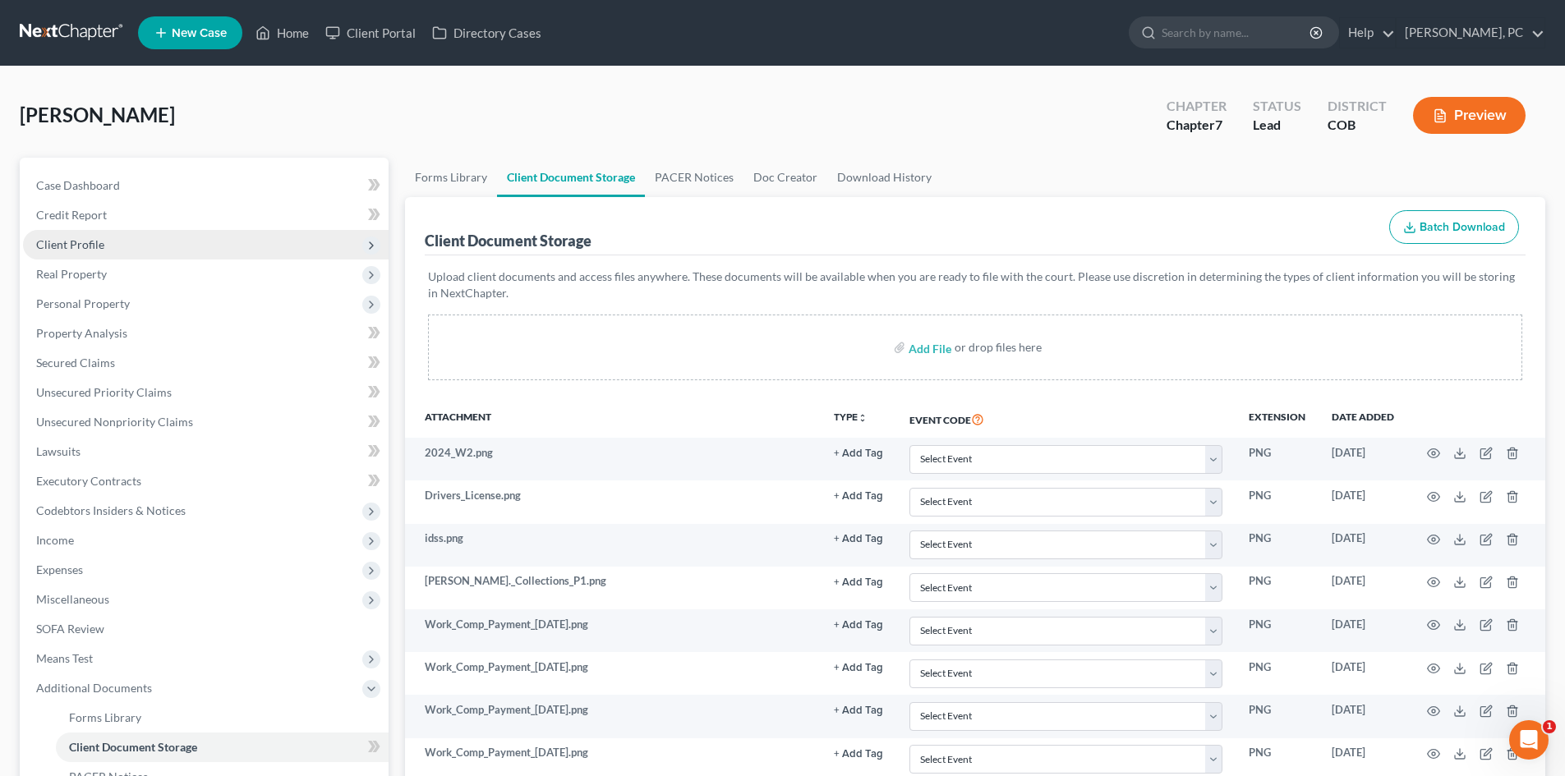
click at [81, 237] on span "Client Profile" at bounding box center [70, 244] width 68 height 14
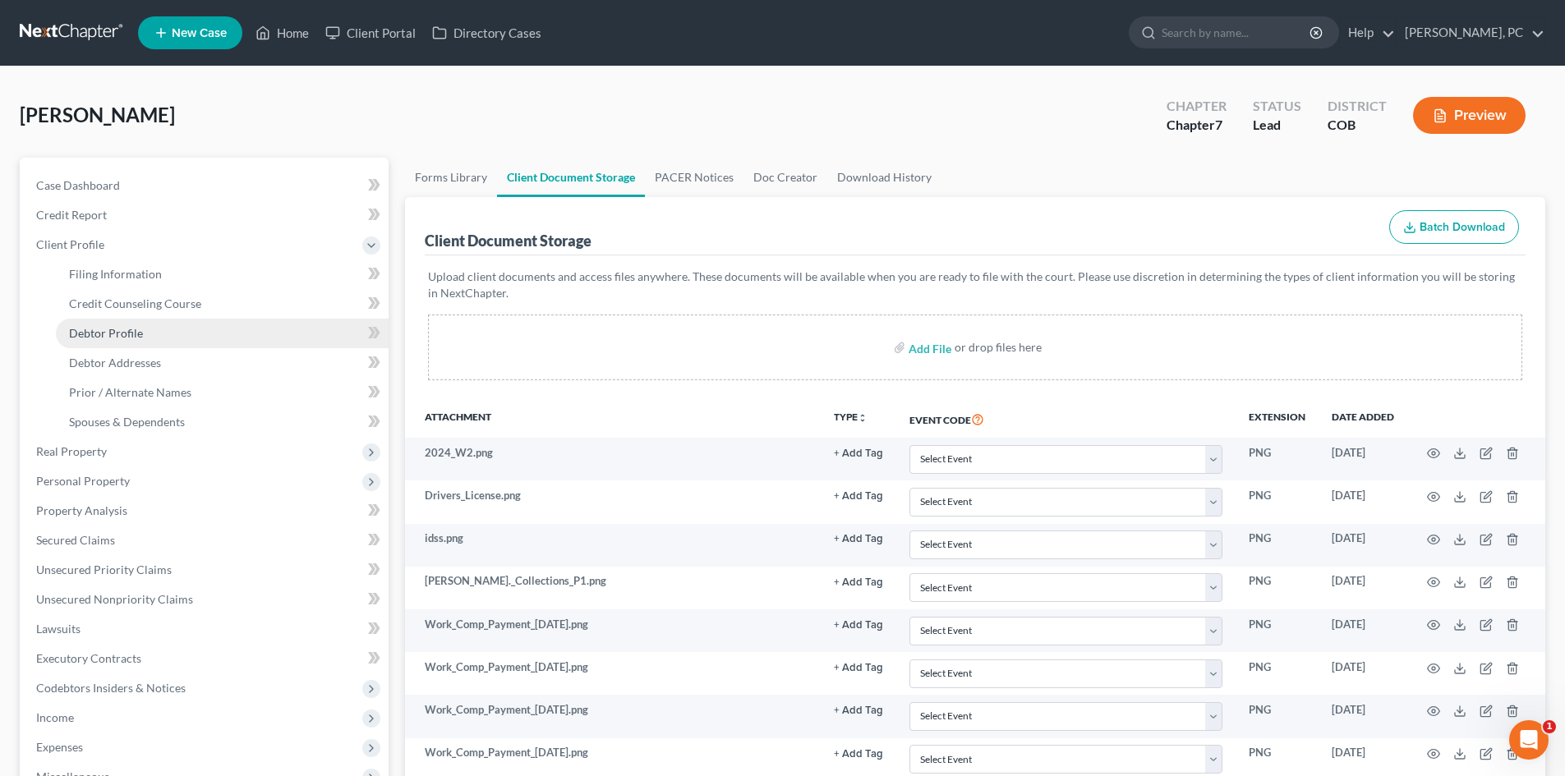
click at [130, 329] on span "Debtor Profile" at bounding box center [106, 333] width 74 height 14
select select "3"
select select "0"
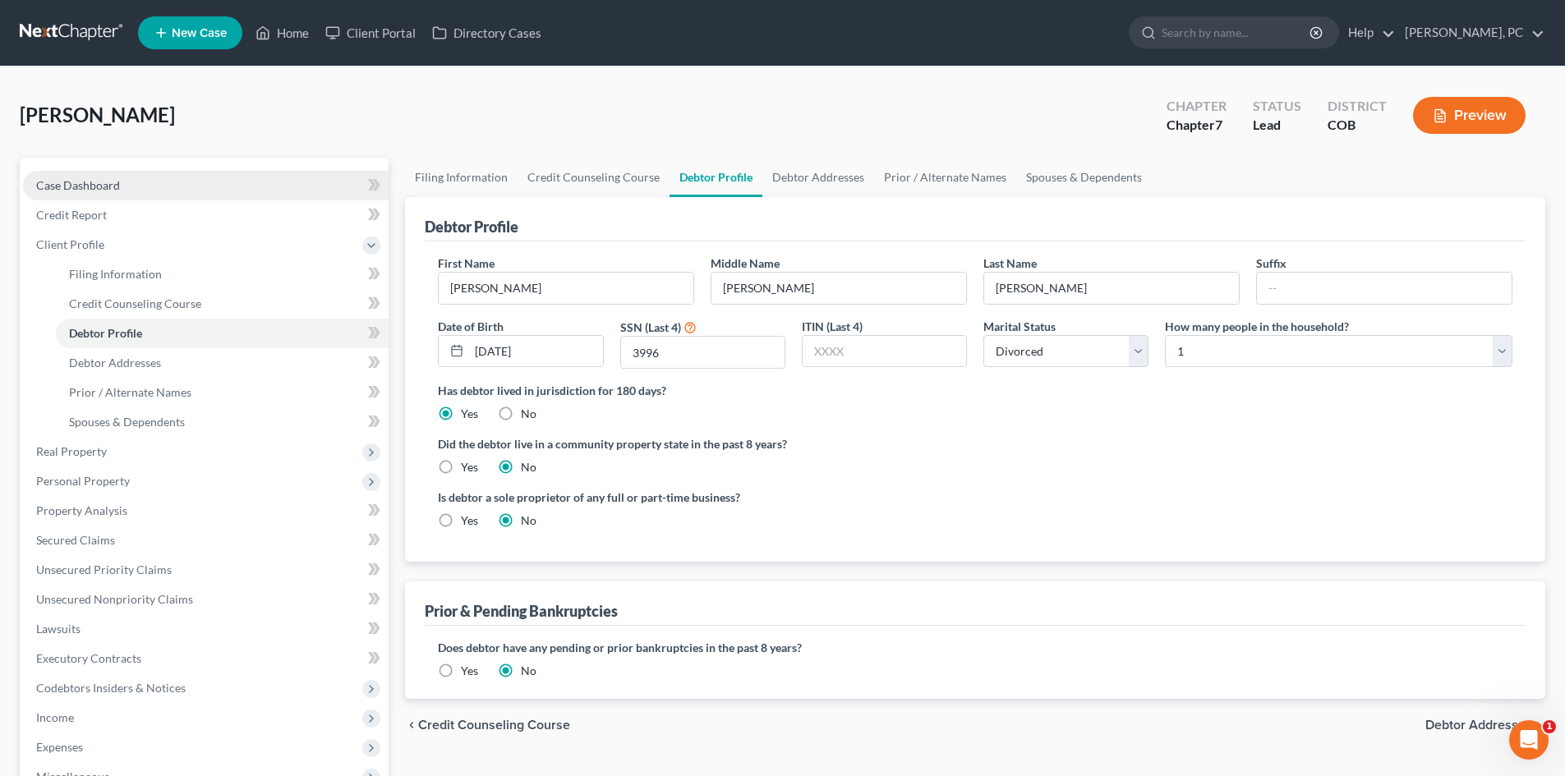
click at [97, 180] on span "Case Dashboard" at bounding box center [78, 185] width 84 height 14
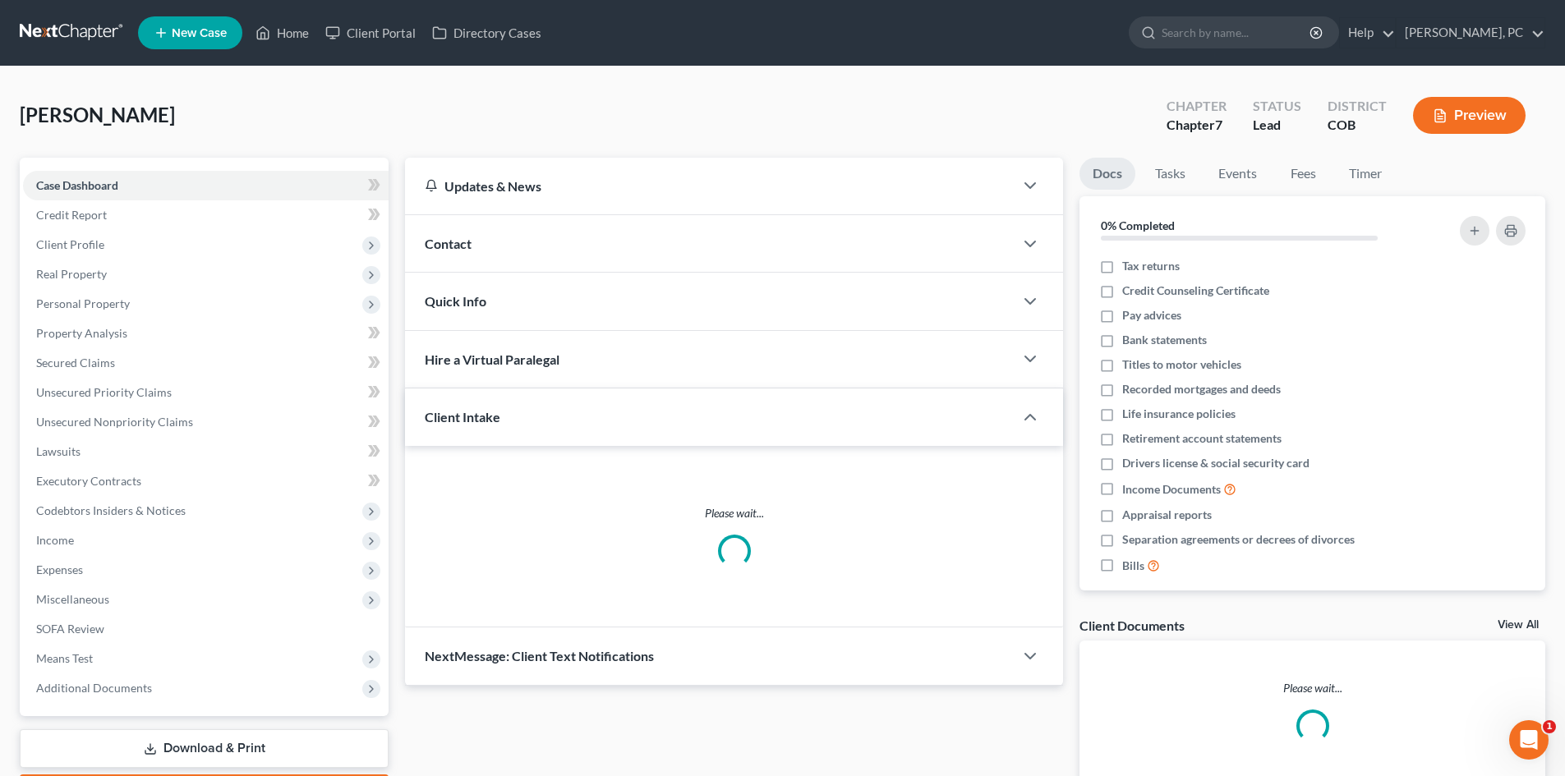
scroll to position [15, 0]
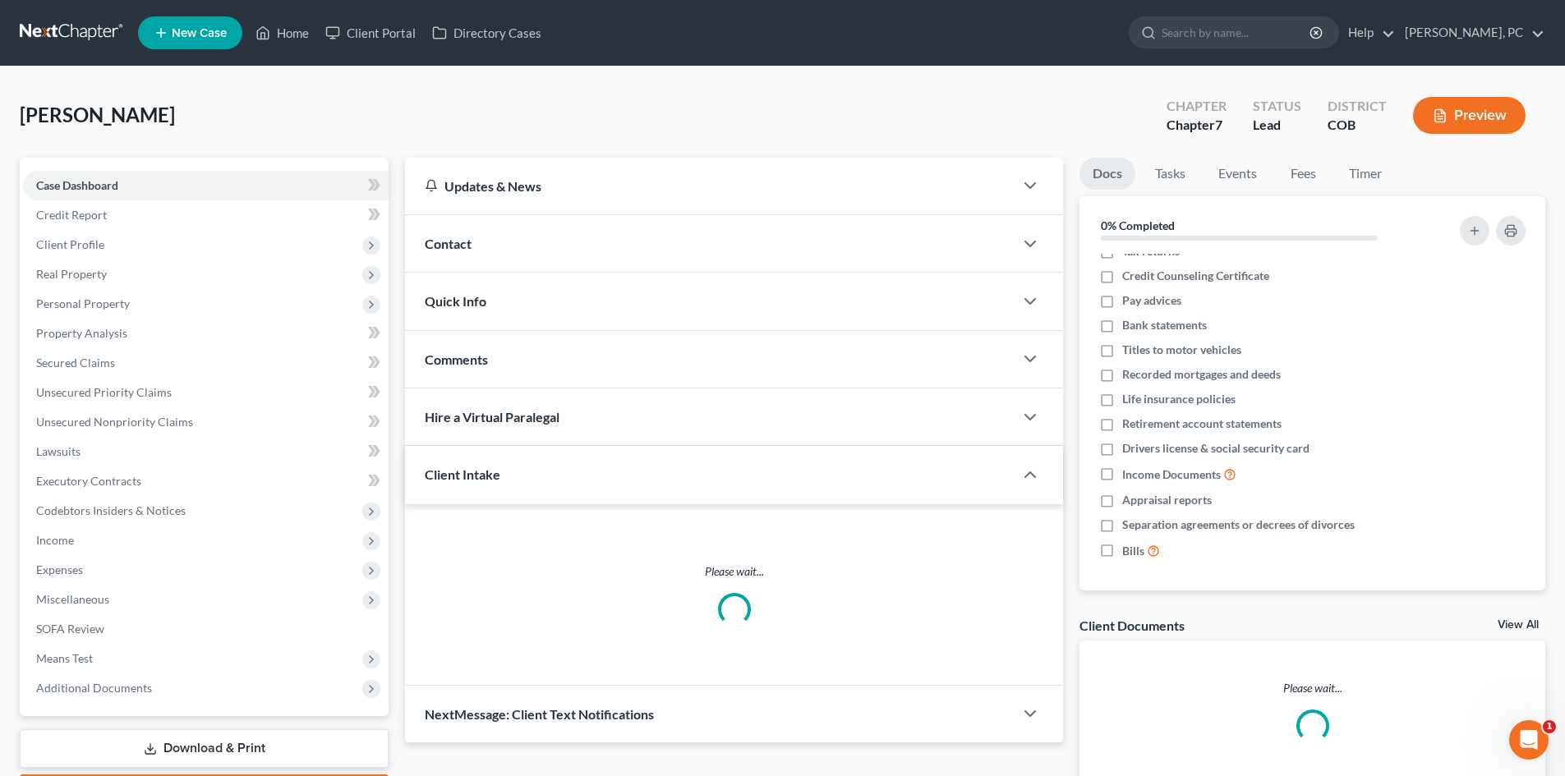
click at [1516, 620] on link "View All" at bounding box center [1517, 624] width 41 height 11
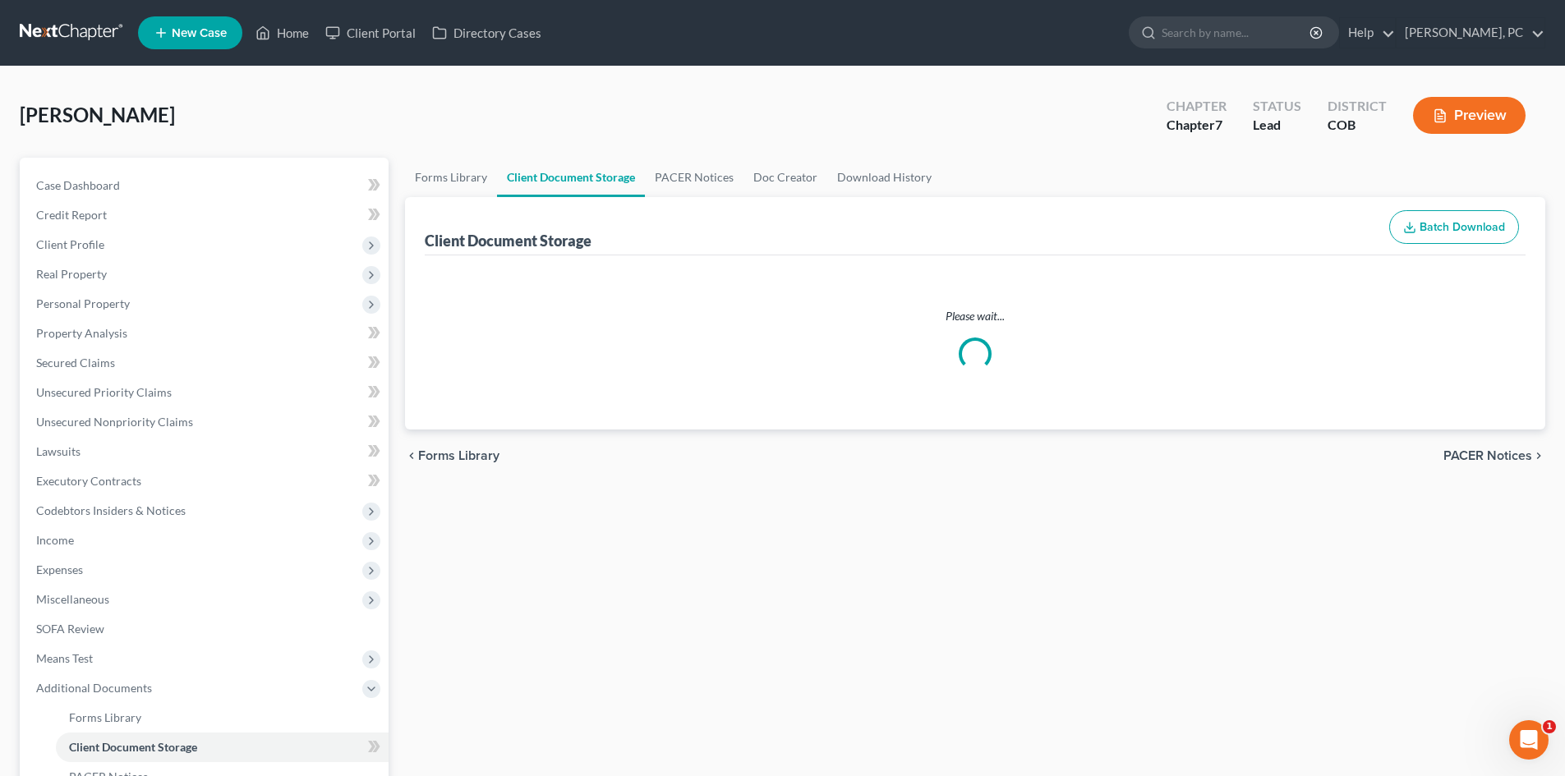
select select "5"
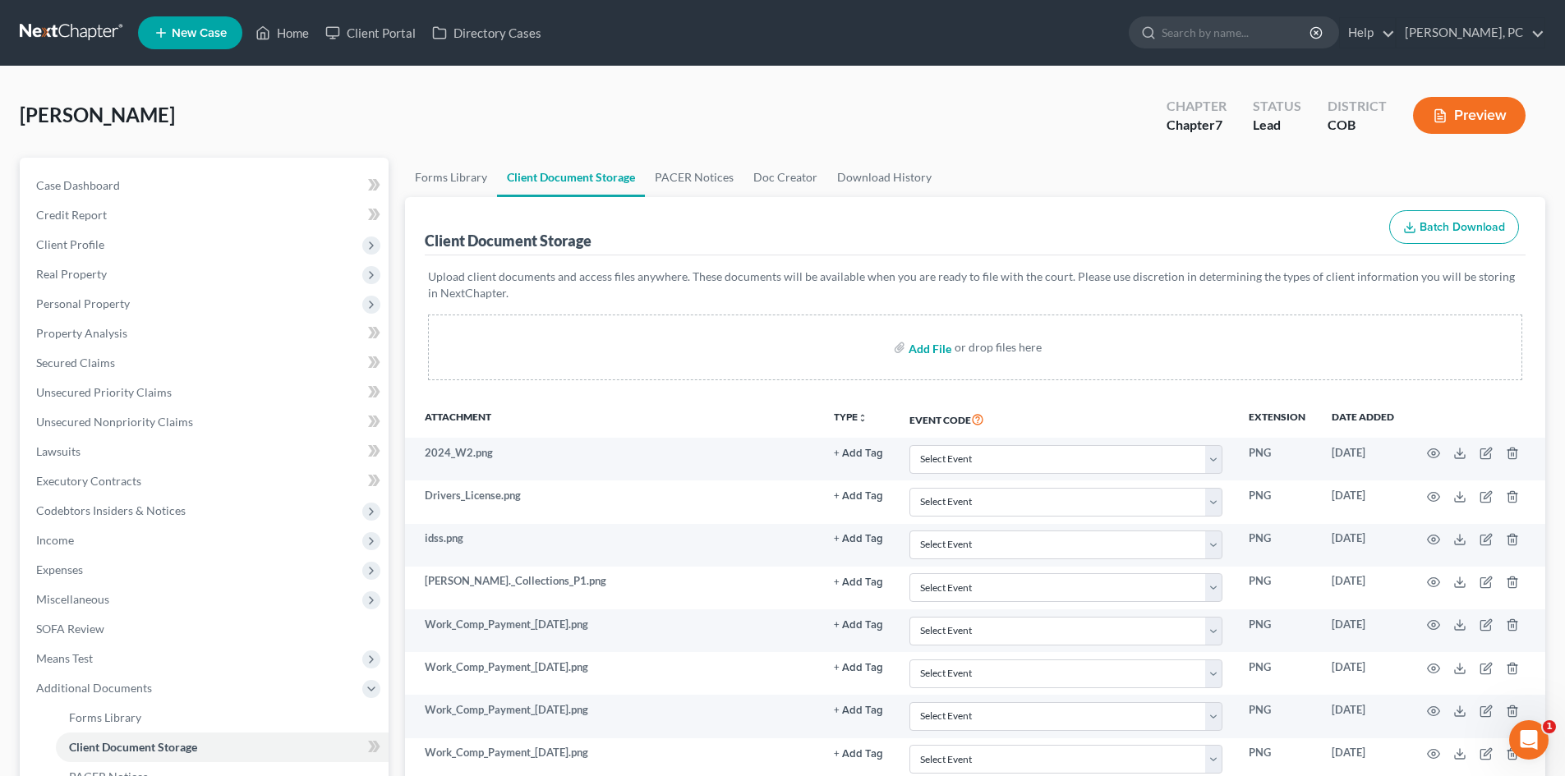
click at [922, 350] on input "file" at bounding box center [927, 348] width 39 height 30
type input "C:\fakepath\No pay advices.pdf"
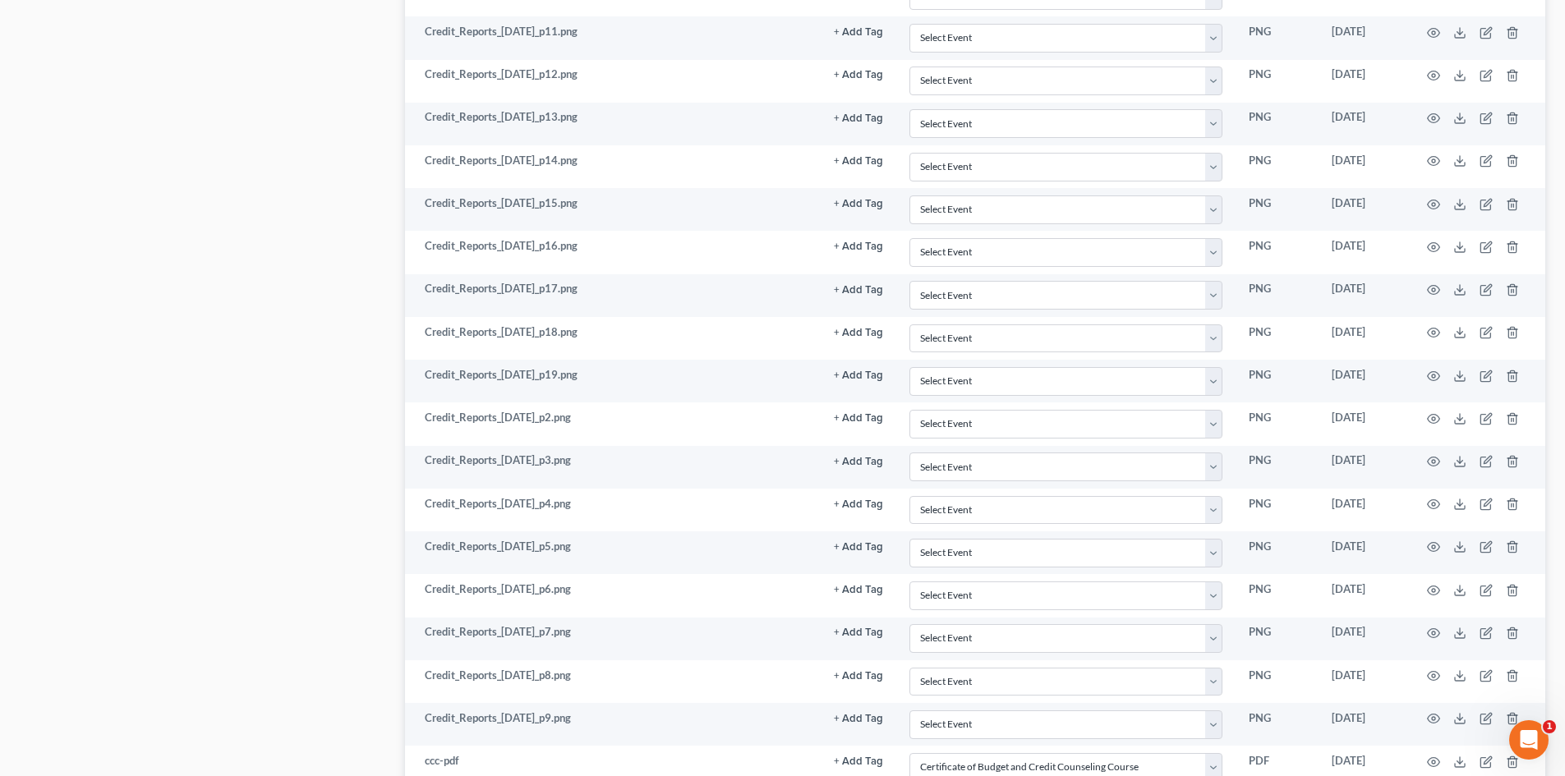
scroll to position [1338, 0]
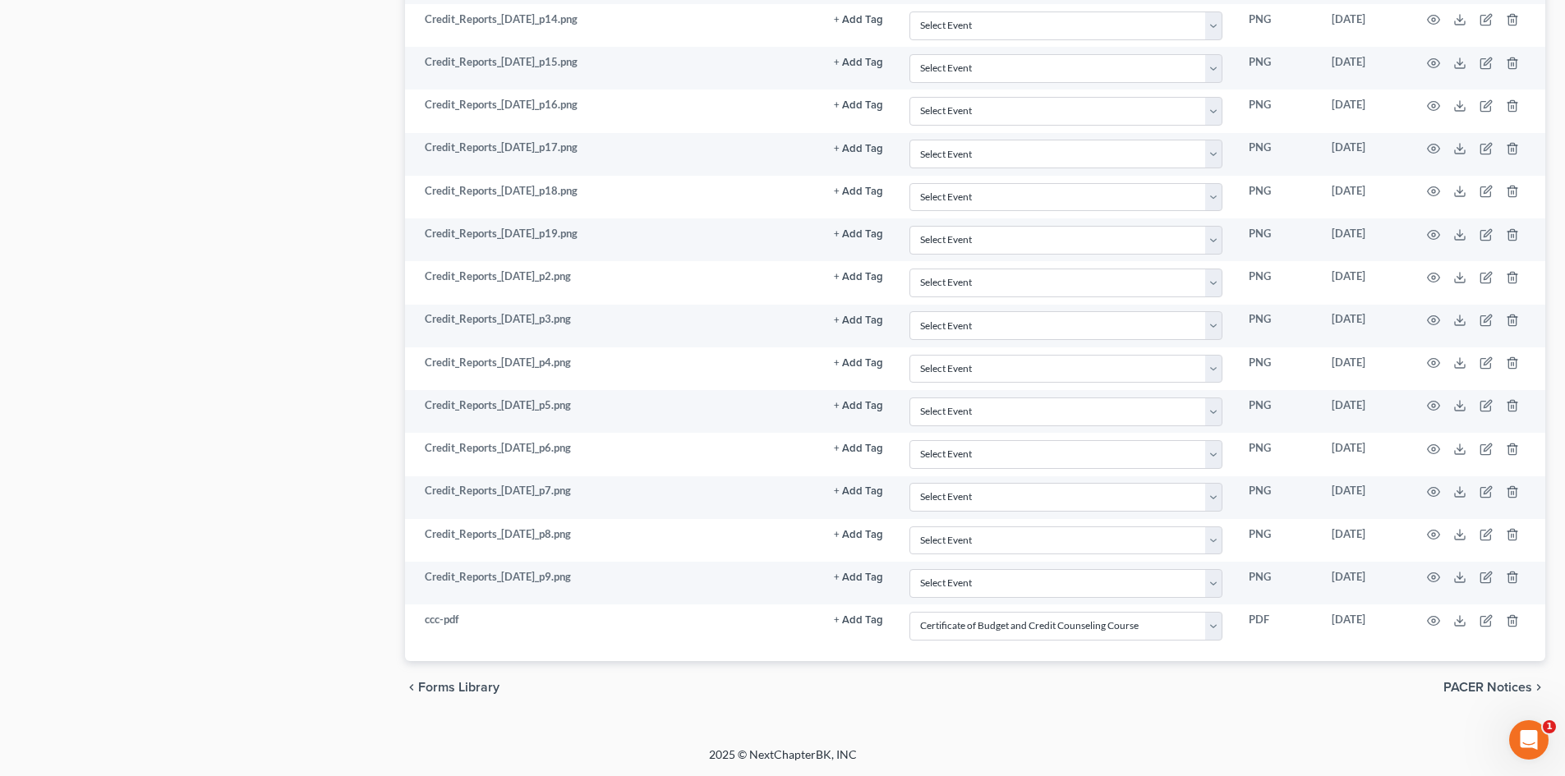
select select "5"
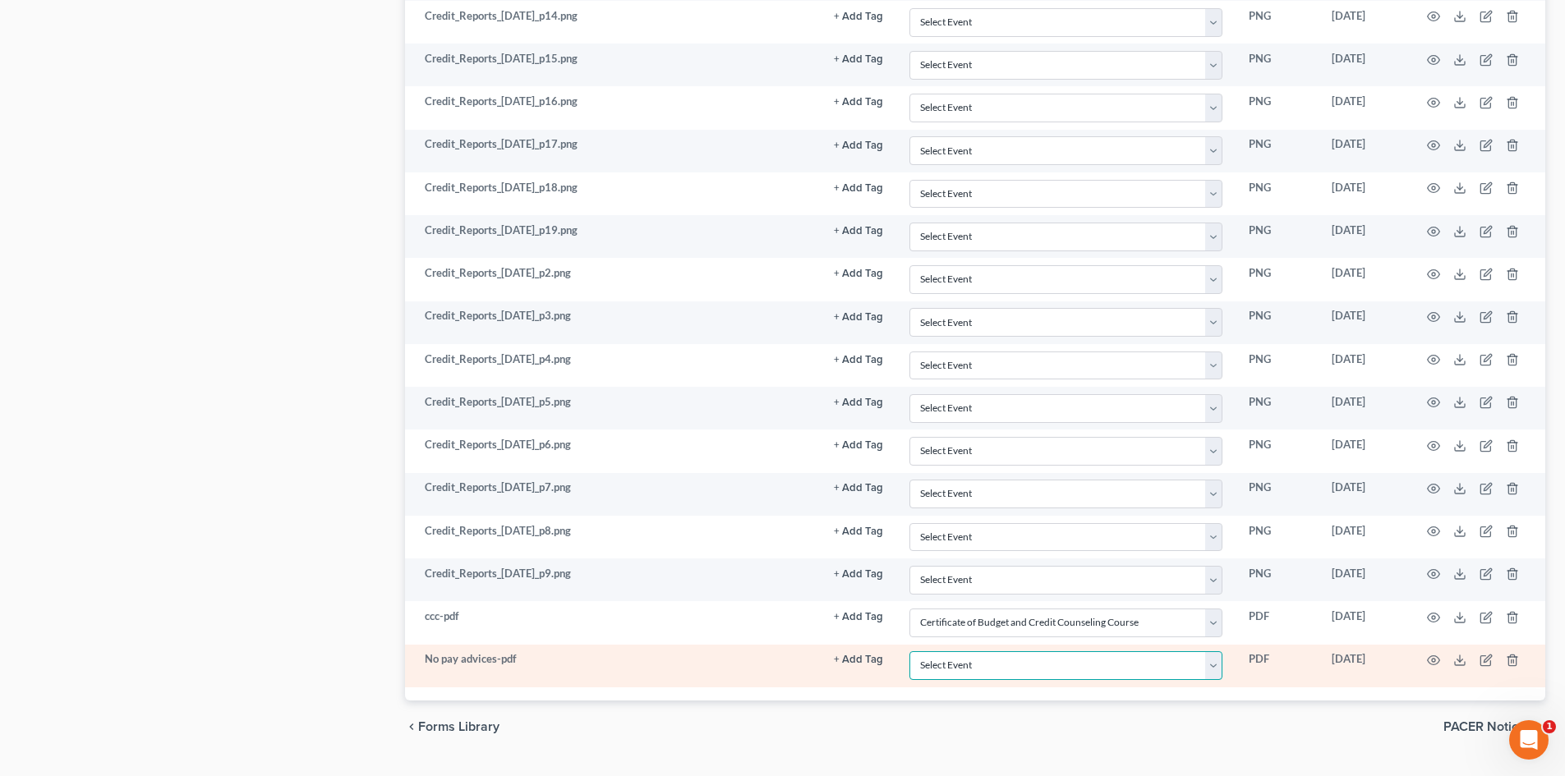
click at [959, 665] on select "Select Event 1009-1.1 Notice of Amendments 20 Largest Unsecured Creditors Amend…" at bounding box center [1065, 665] width 313 height 29
select select "28"
click at [909, 651] on select "Select Event 1009-1.1 Notice of Amendments 20 Largest Unsecured Creditors Amend…" at bounding box center [1065, 665] width 313 height 29
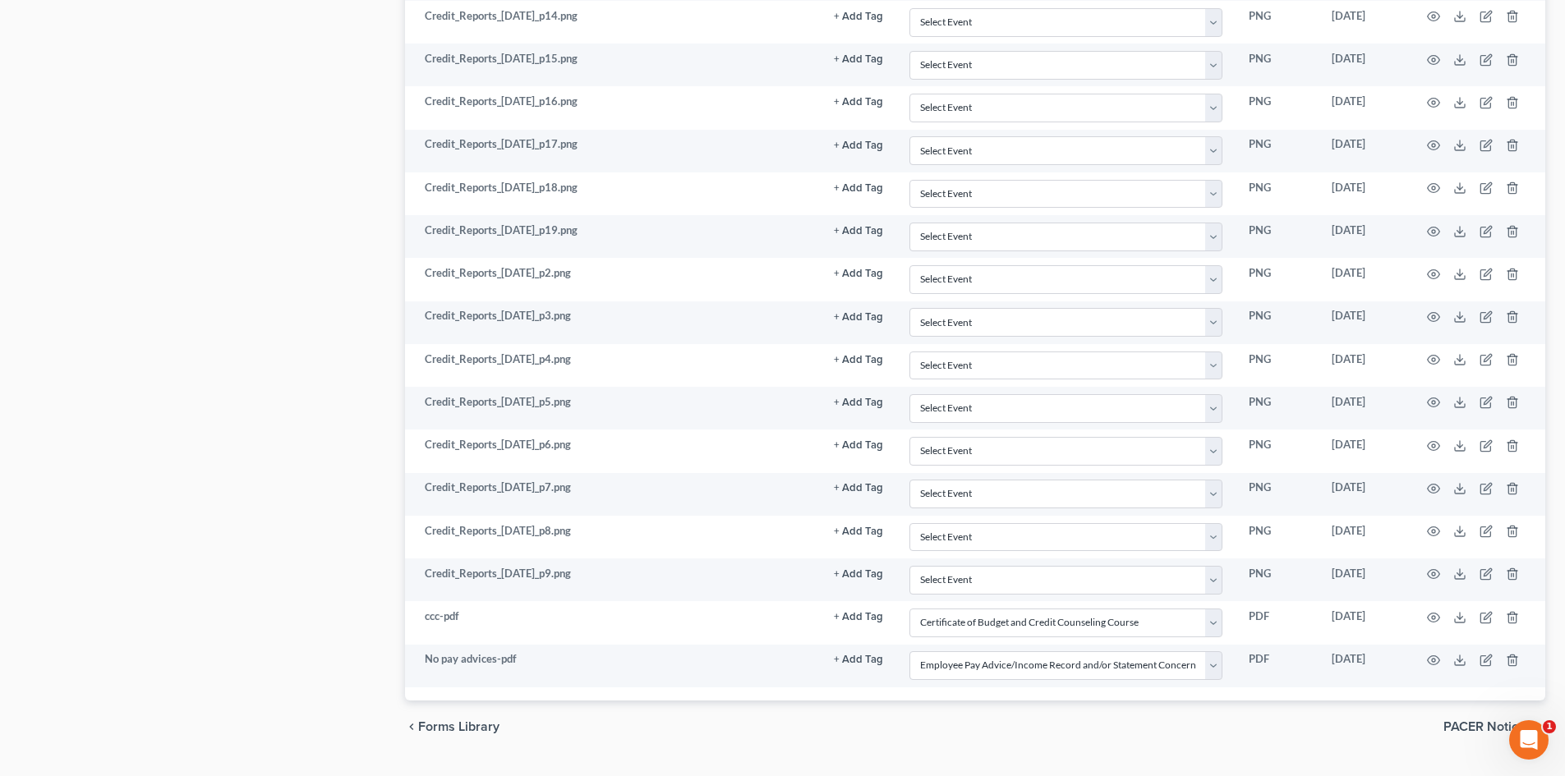
click at [903, 713] on div "chevron_left Forms Library PACER Notices chevron_right" at bounding box center [975, 727] width 1140 height 53
